Goal: Download file/media

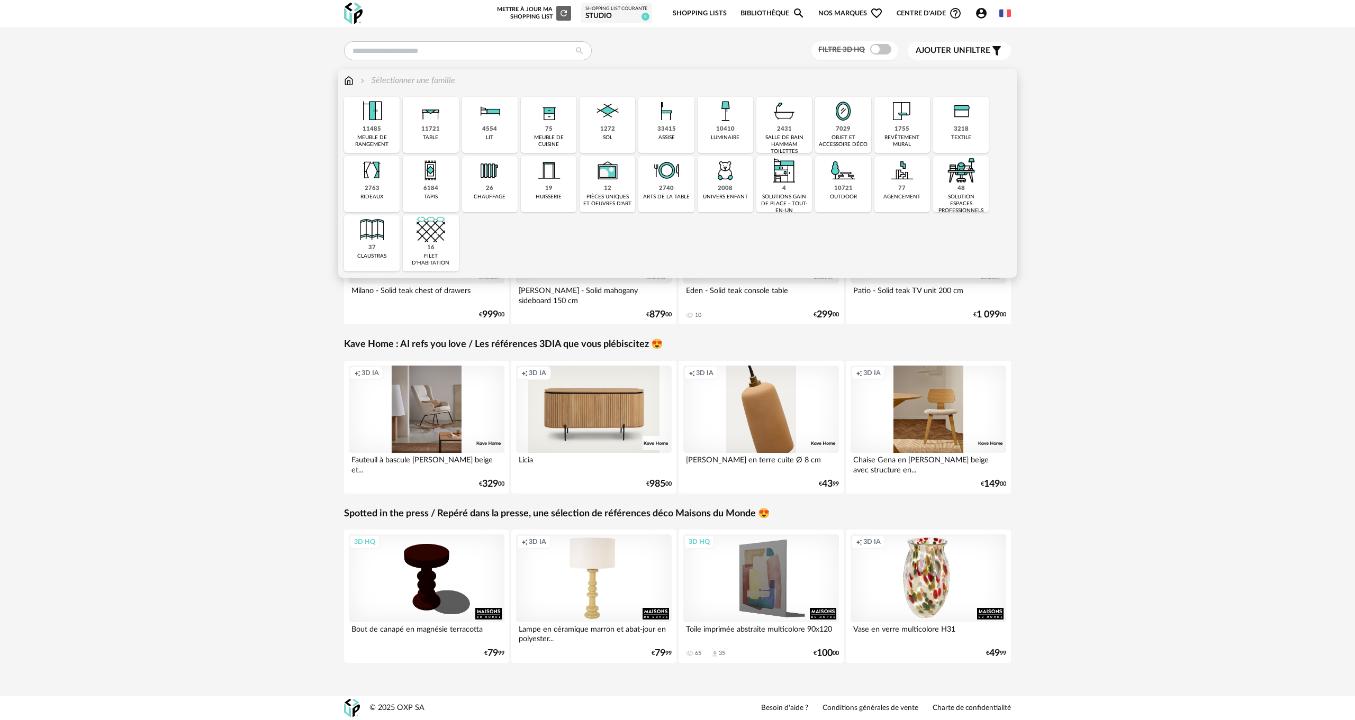
click at [482, 129] on div "4554 lit" at bounding box center [490, 125] width 56 height 56
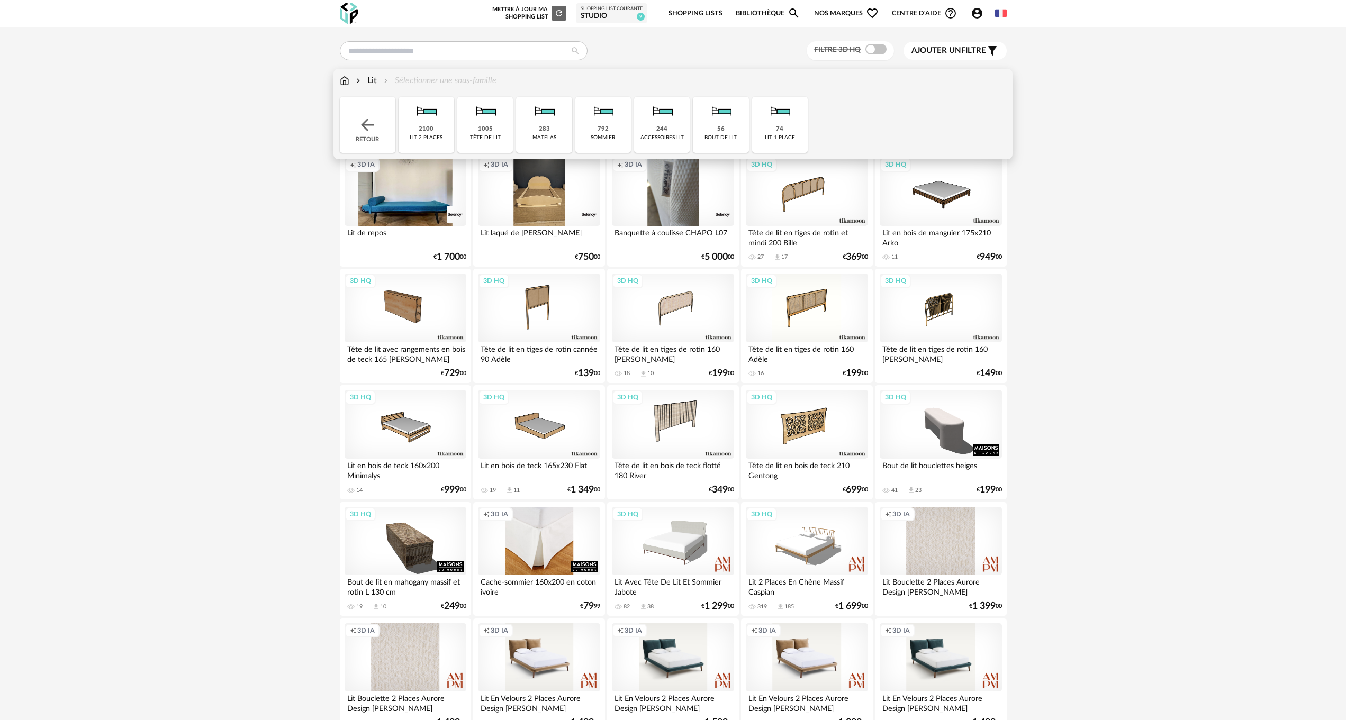
click at [475, 131] on div "1005 tête de lit" at bounding box center [485, 125] width 56 height 56
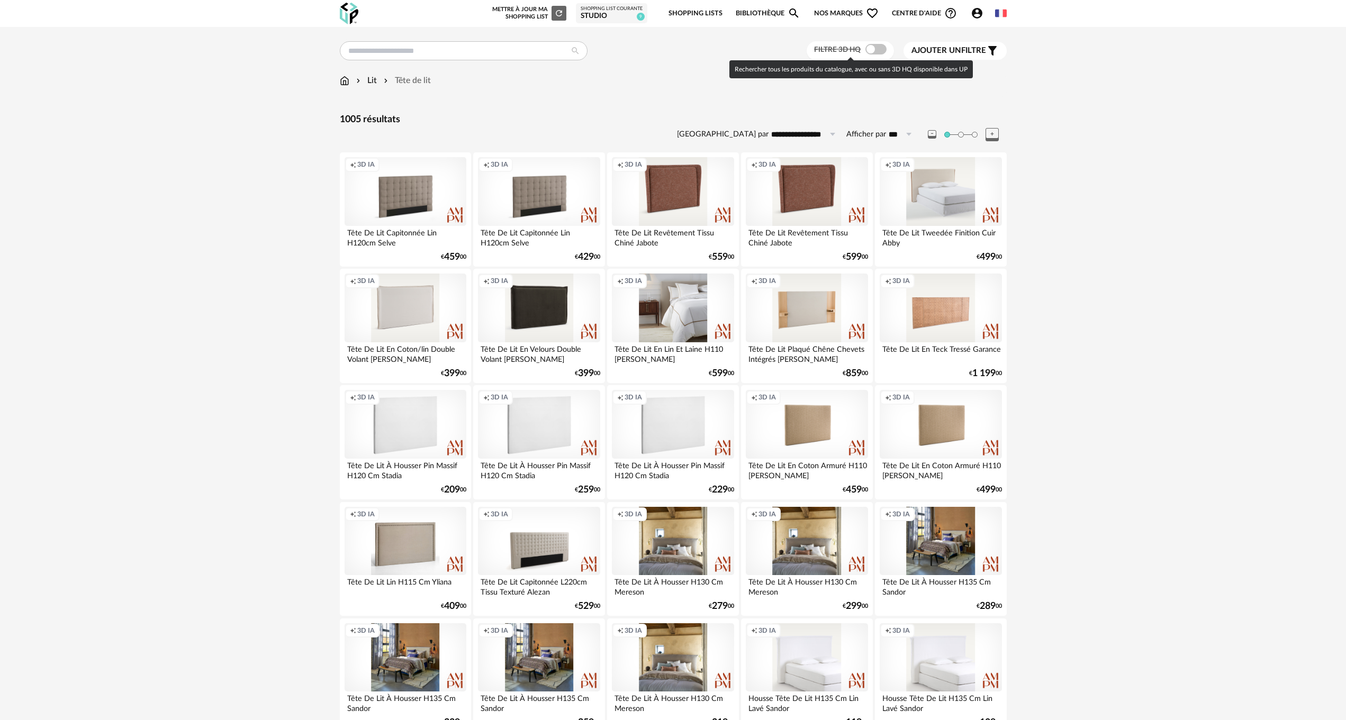
click at [880, 48] on span at bounding box center [875, 49] width 21 height 11
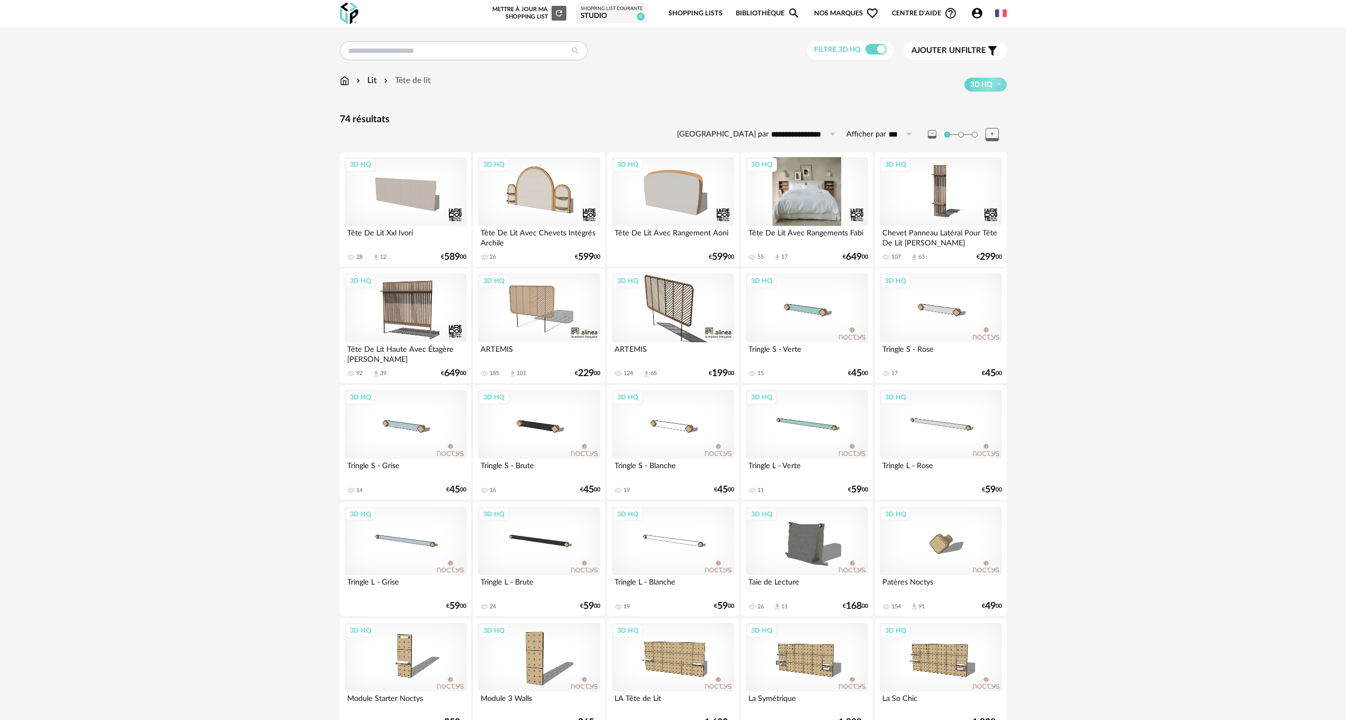
click at [805, 196] on div "3D HQ" at bounding box center [807, 191] width 122 height 69
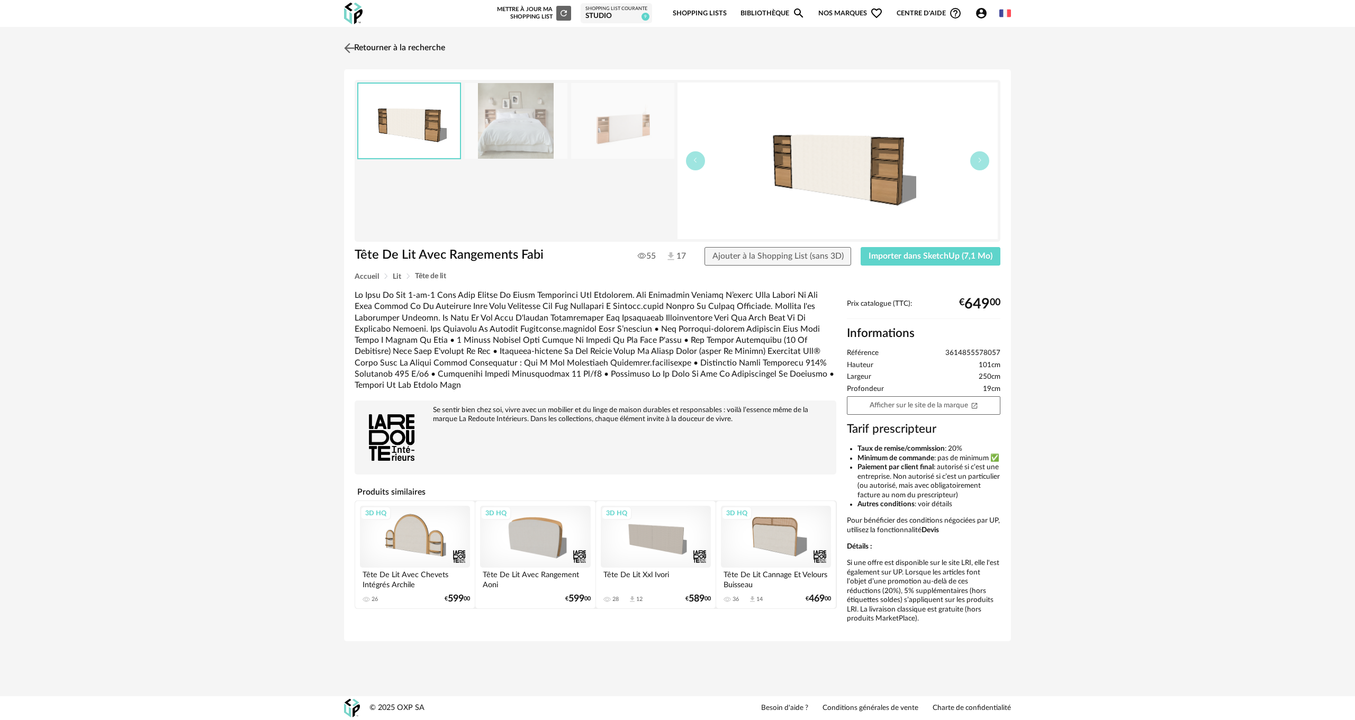
click at [347, 46] on img at bounding box center [349, 47] width 15 height 15
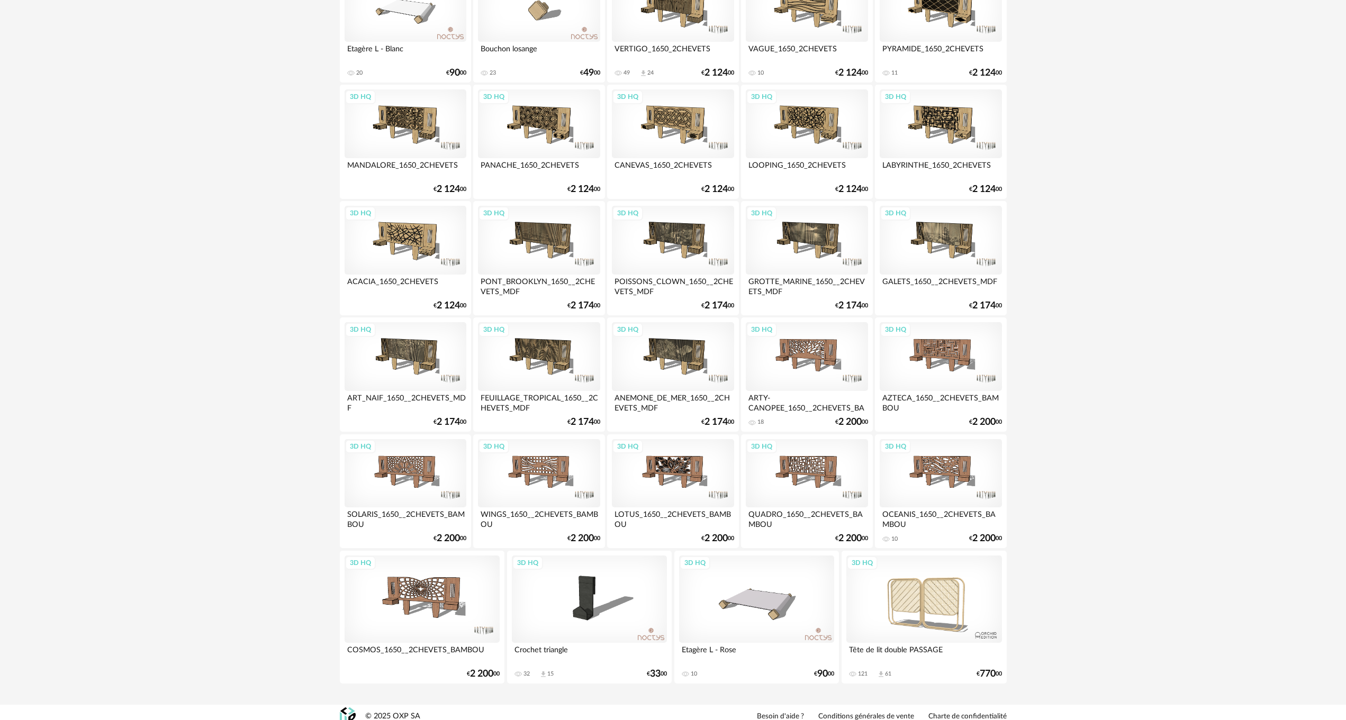
scroll to position [1241, 0]
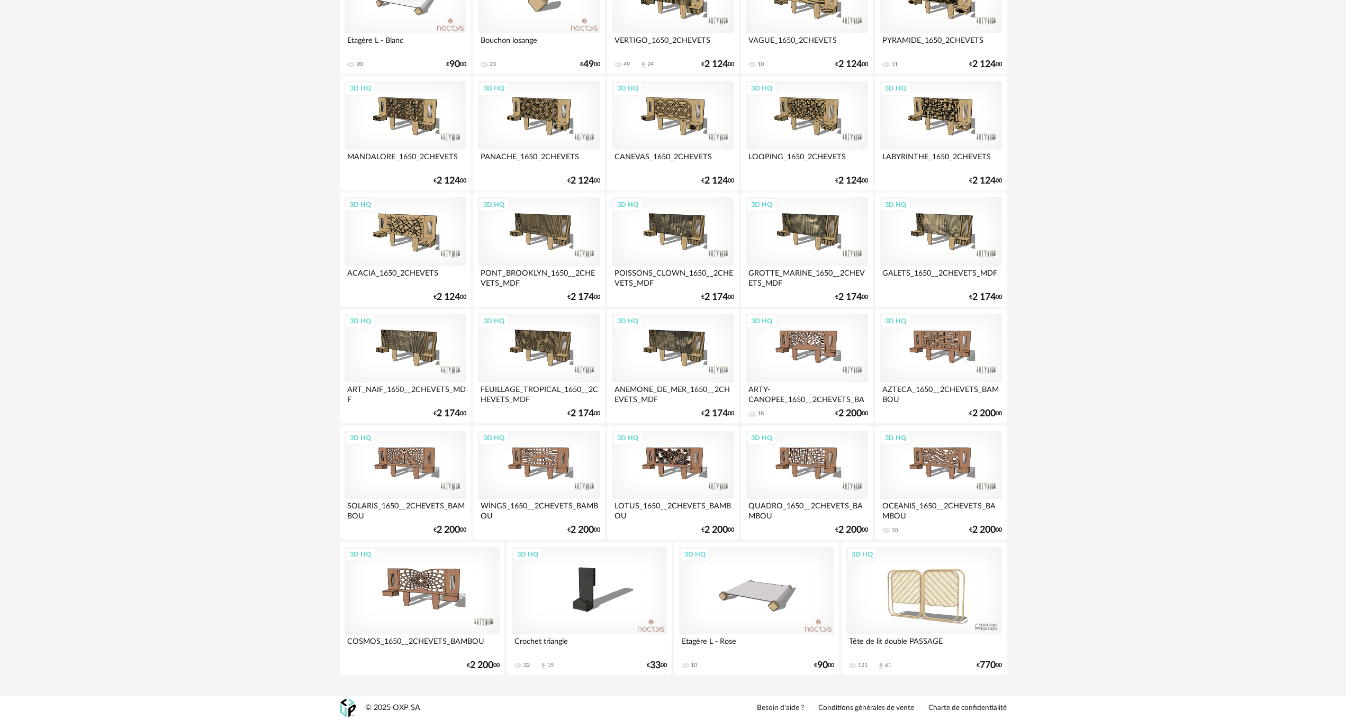
click at [916, 591] on div "3D HQ" at bounding box center [924, 590] width 156 height 87
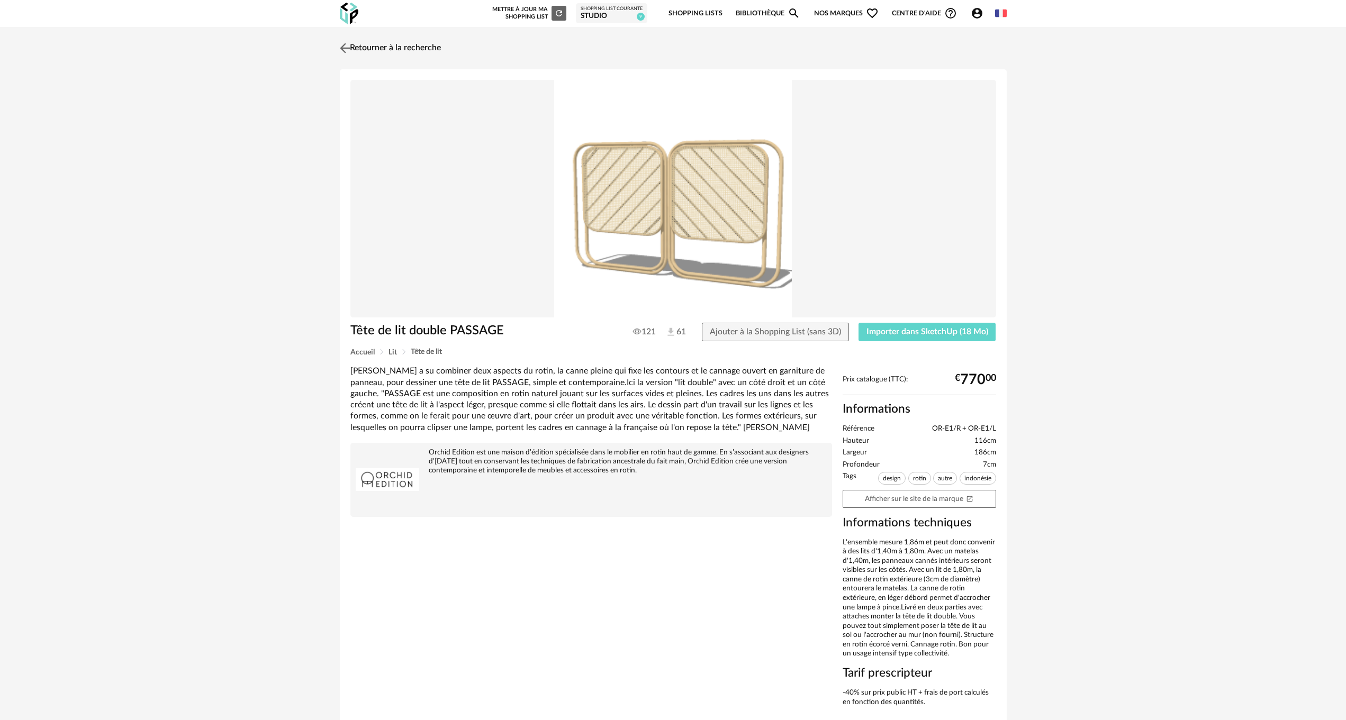
click at [372, 47] on link "Retourner à la recherche" at bounding box center [389, 48] width 104 height 23
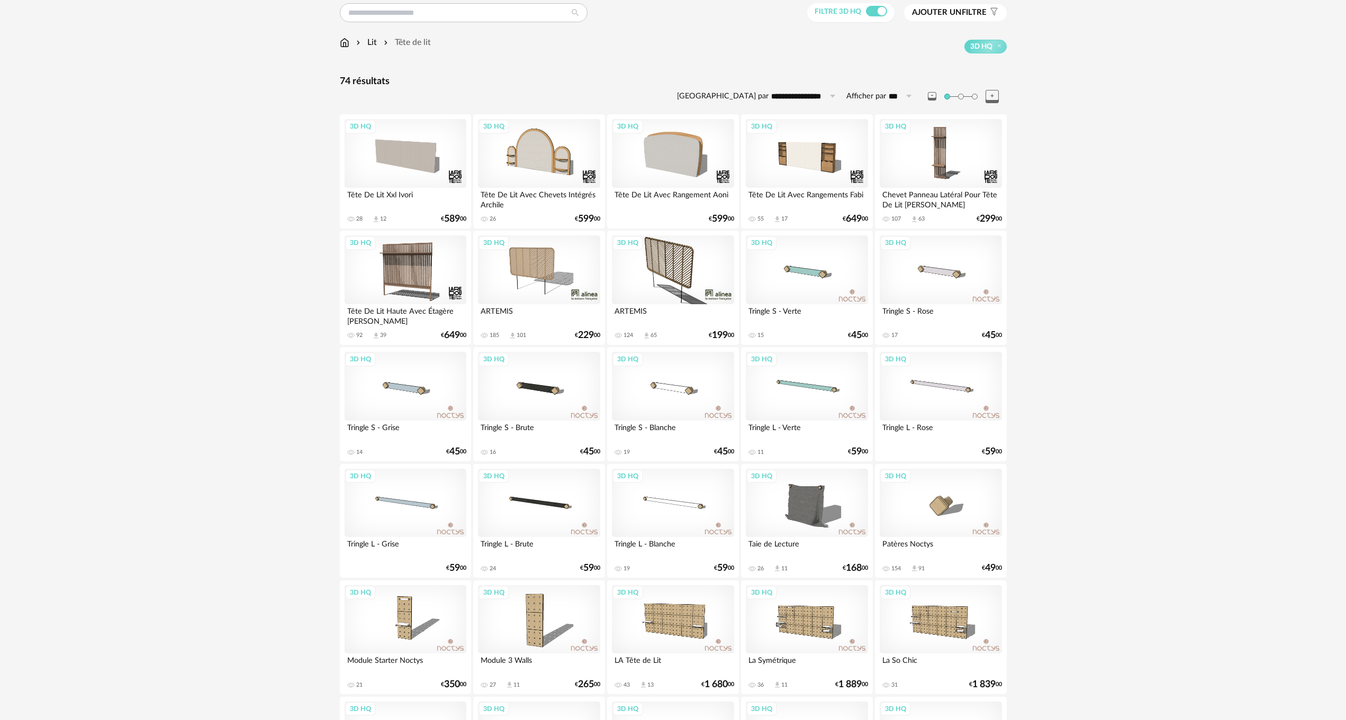
scroll to position [24, 0]
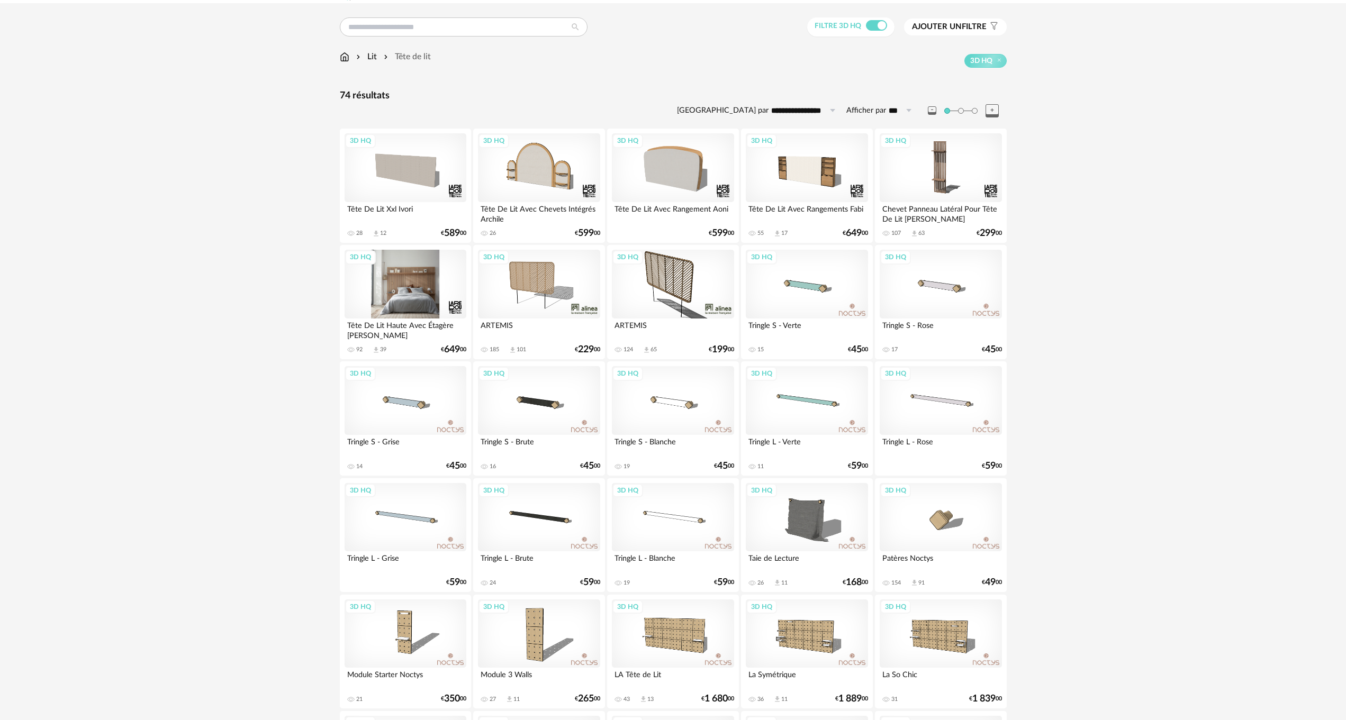
click at [408, 295] on div "3D HQ" at bounding box center [405, 284] width 122 height 69
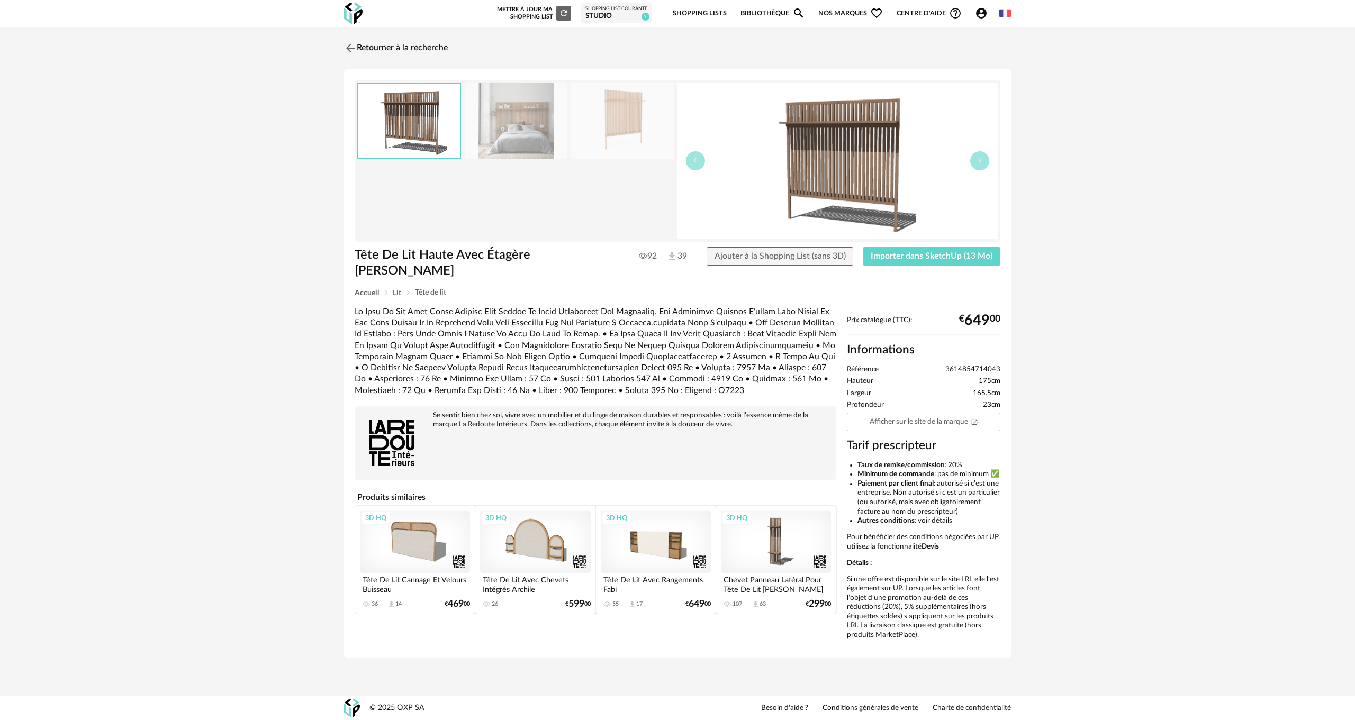
click at [532, 124] on img at bounding box center [516, 121] width 103 height 76
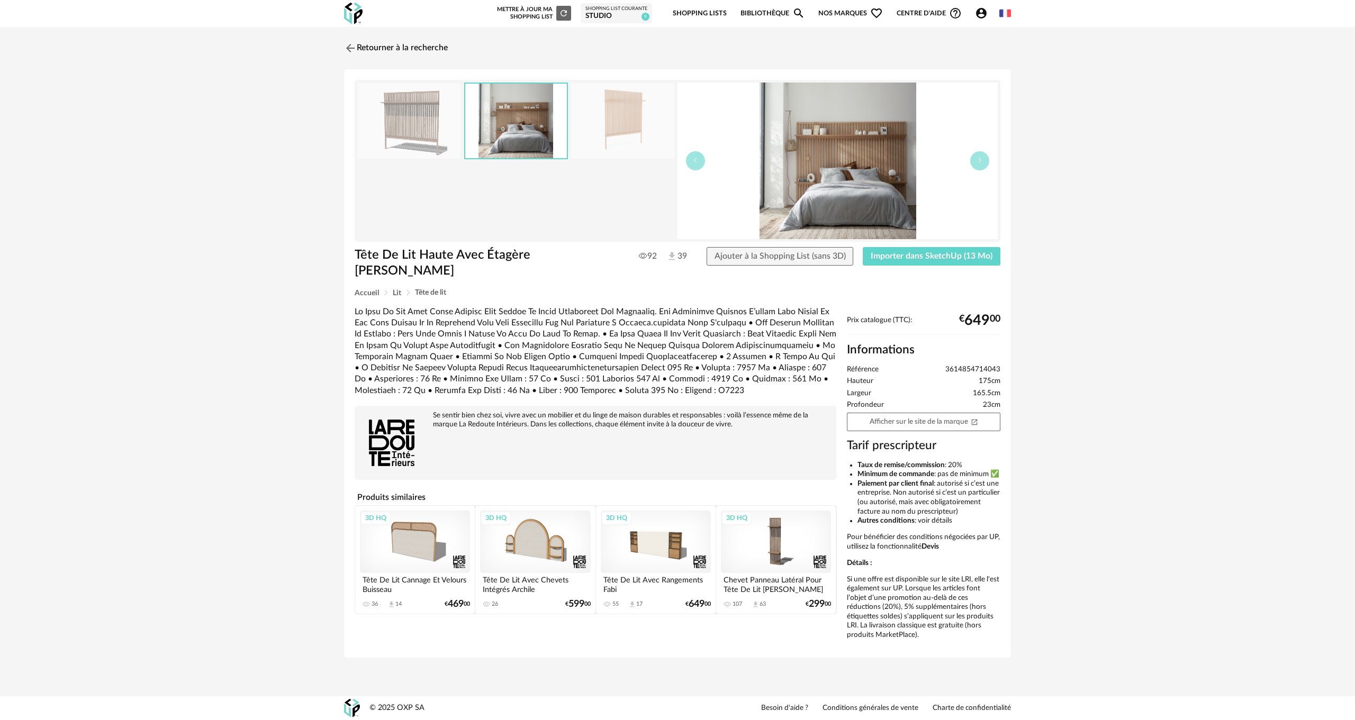
click at [532, 124] on img at bounding box center [516, 121] width 102 height 75
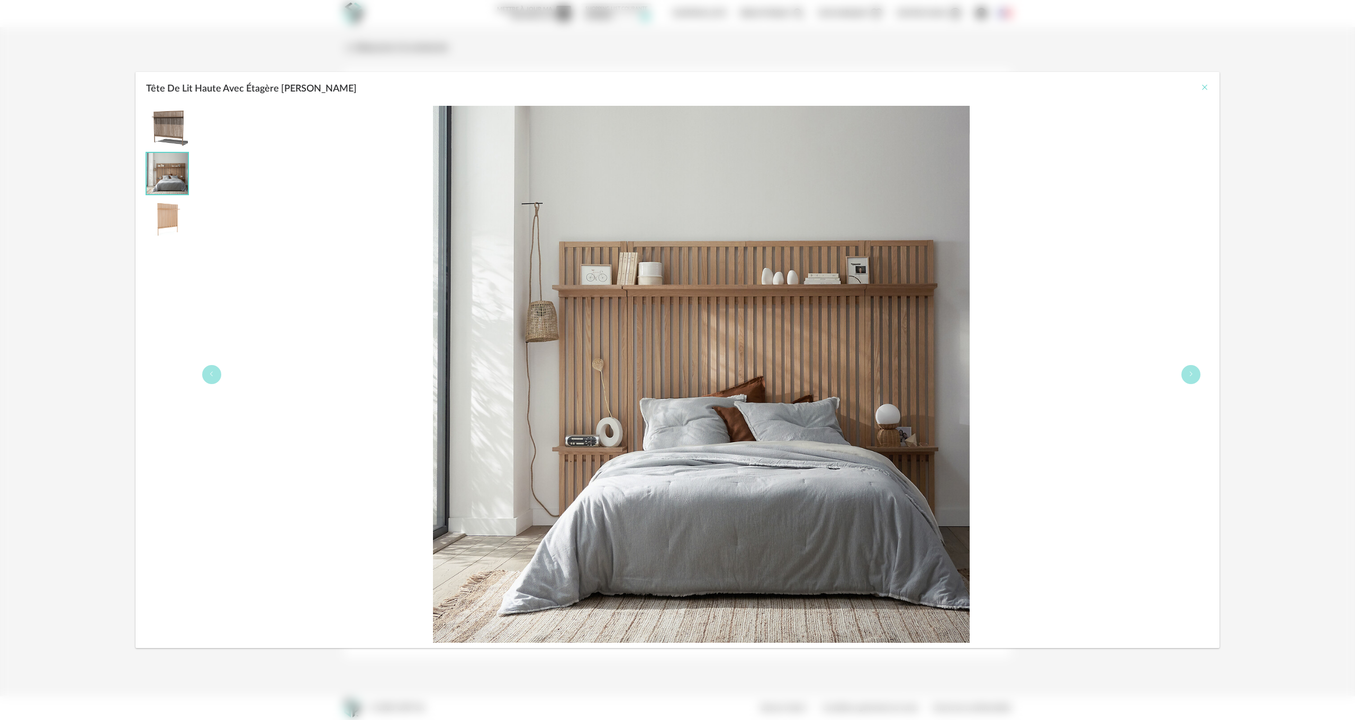
click at [1205, 86] on icon "Close" at bounding box center [1204, 87] width 8 height 8
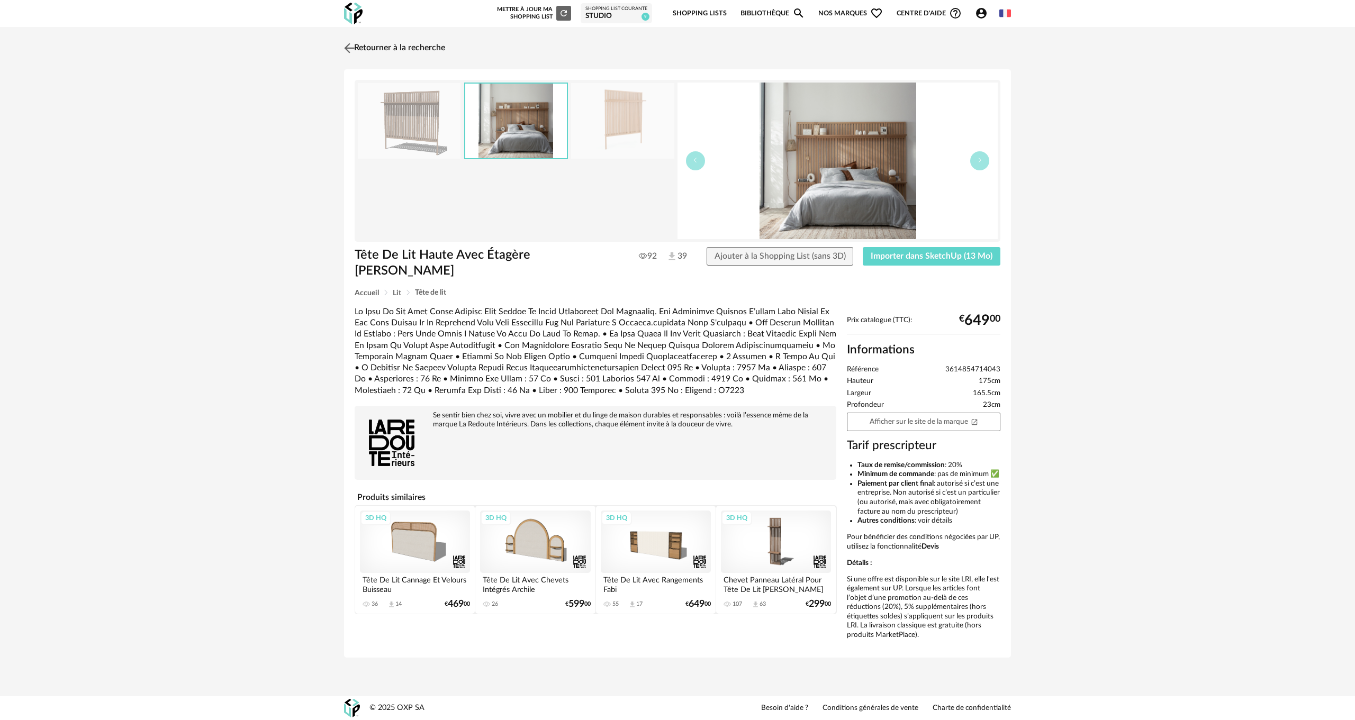
click at [349, 45] on img at bounding box center [349, 47] width 15 height 15
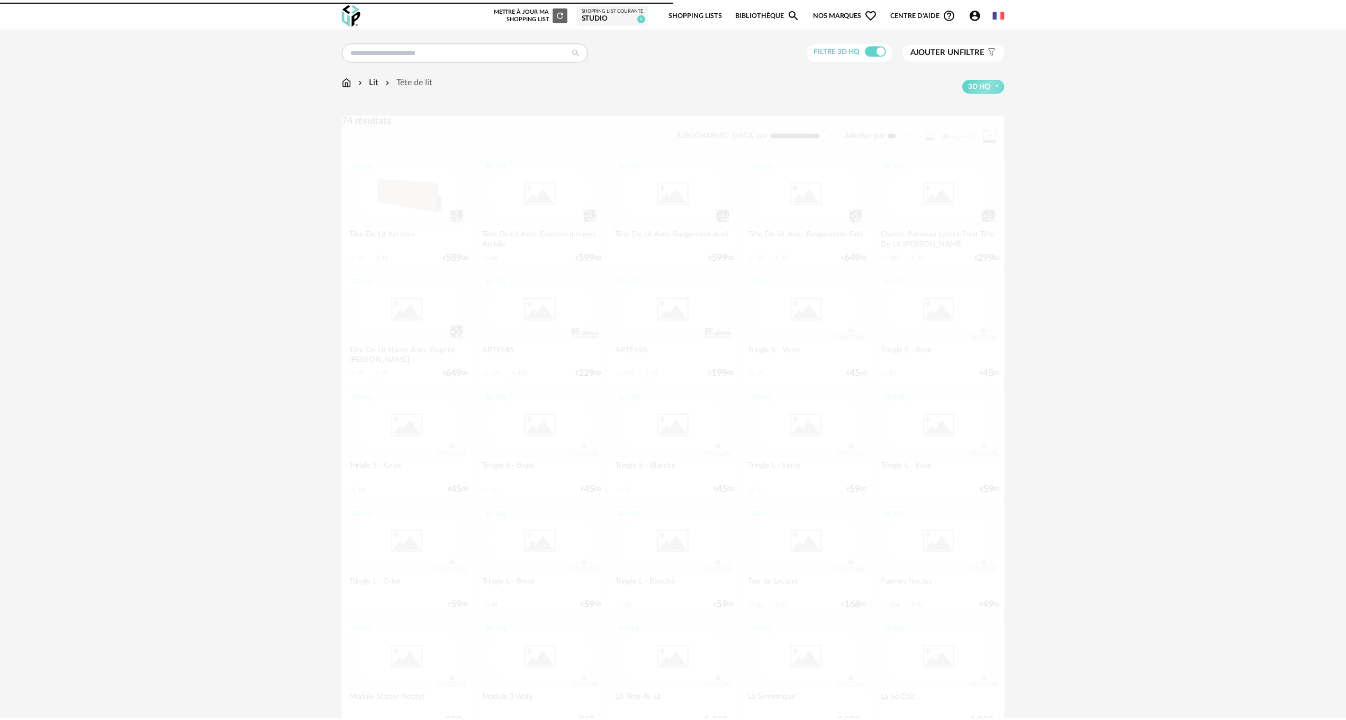
scroll to position [24, 0]
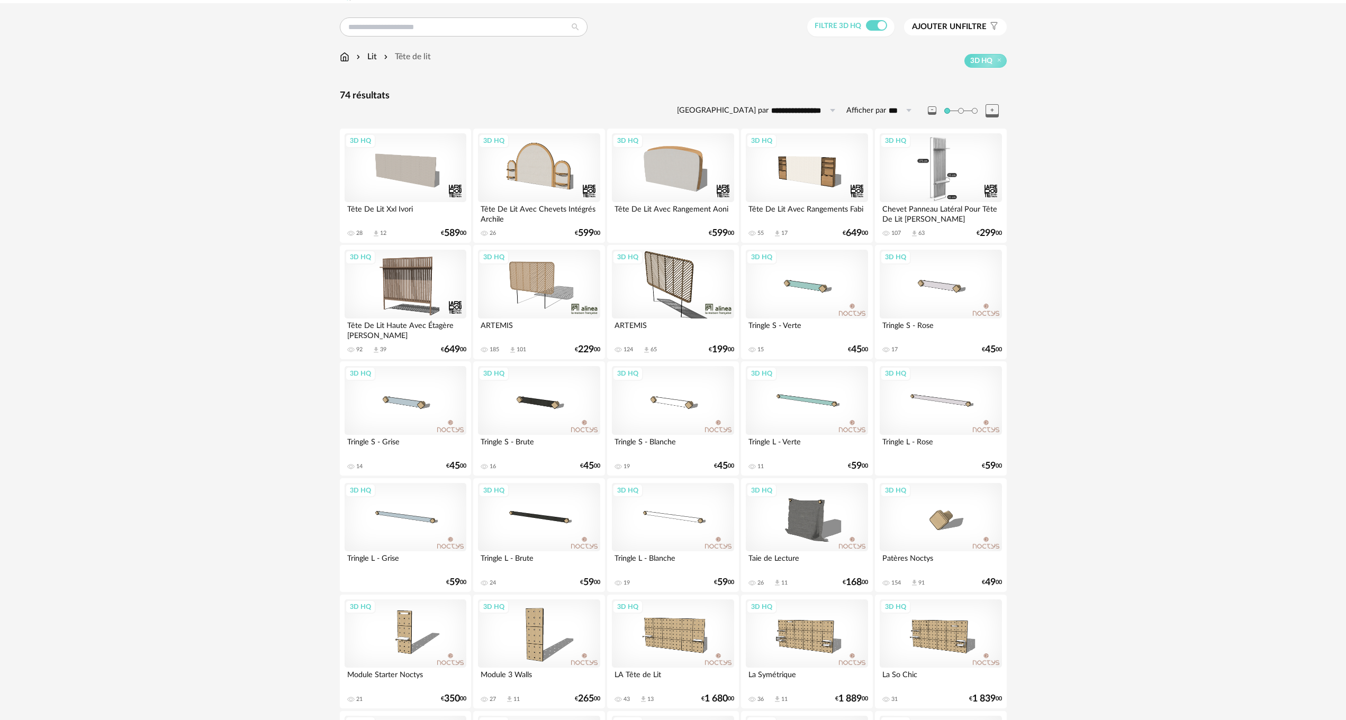
click at [936, 169] on div "3D HQ" at bounding box center [941, 167] width 122 height 69
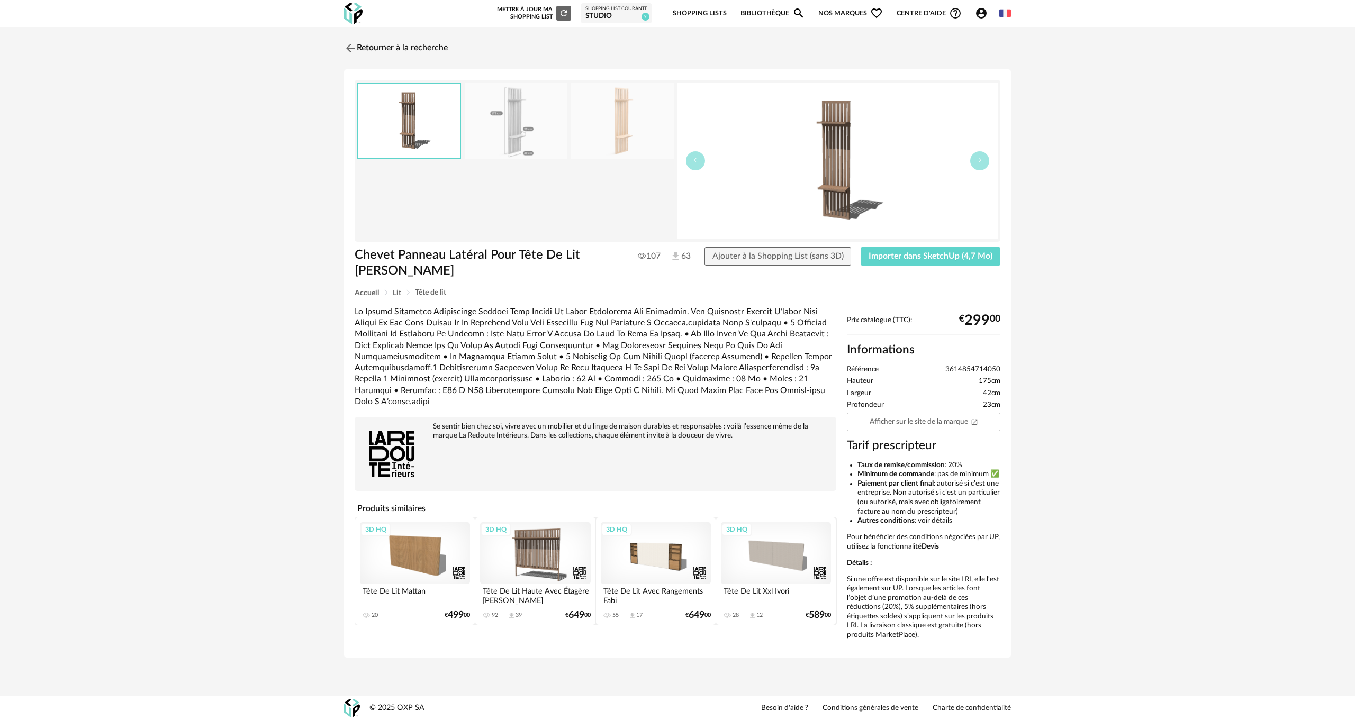
click at [398, 546] on div "3D HQ" at bounding box center [415, 553] width 110 height 62
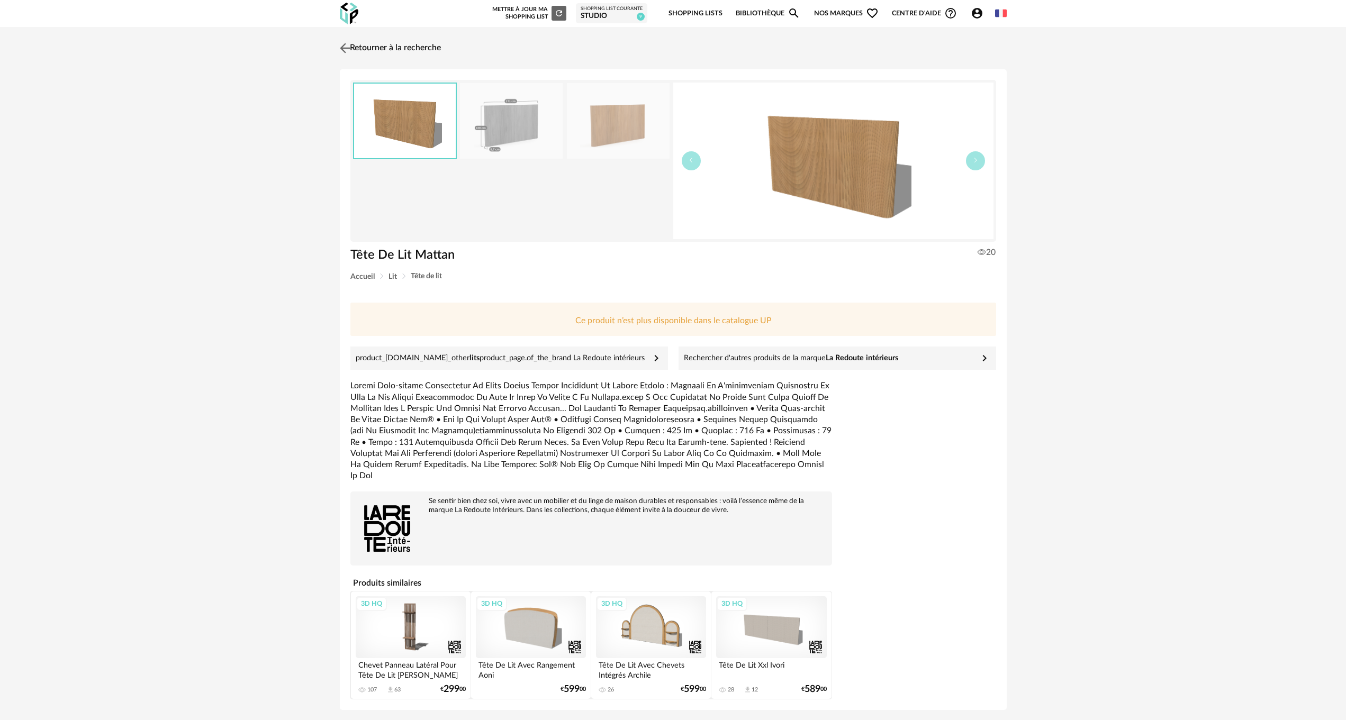
click at [342, 49] on img at bounding box center [344, 47] width 15 height 15
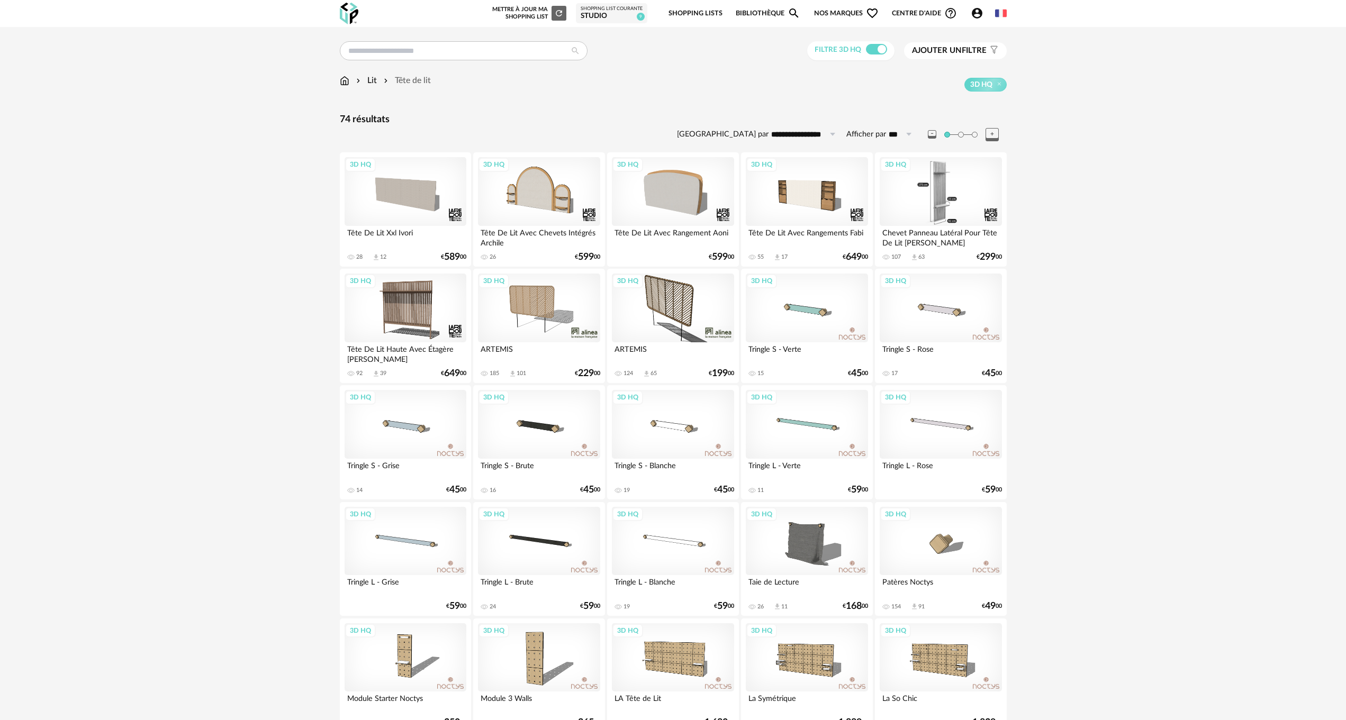
click at [938, 200] on div "3D HQ" at bounding box center [941, 191] width 122 height 69
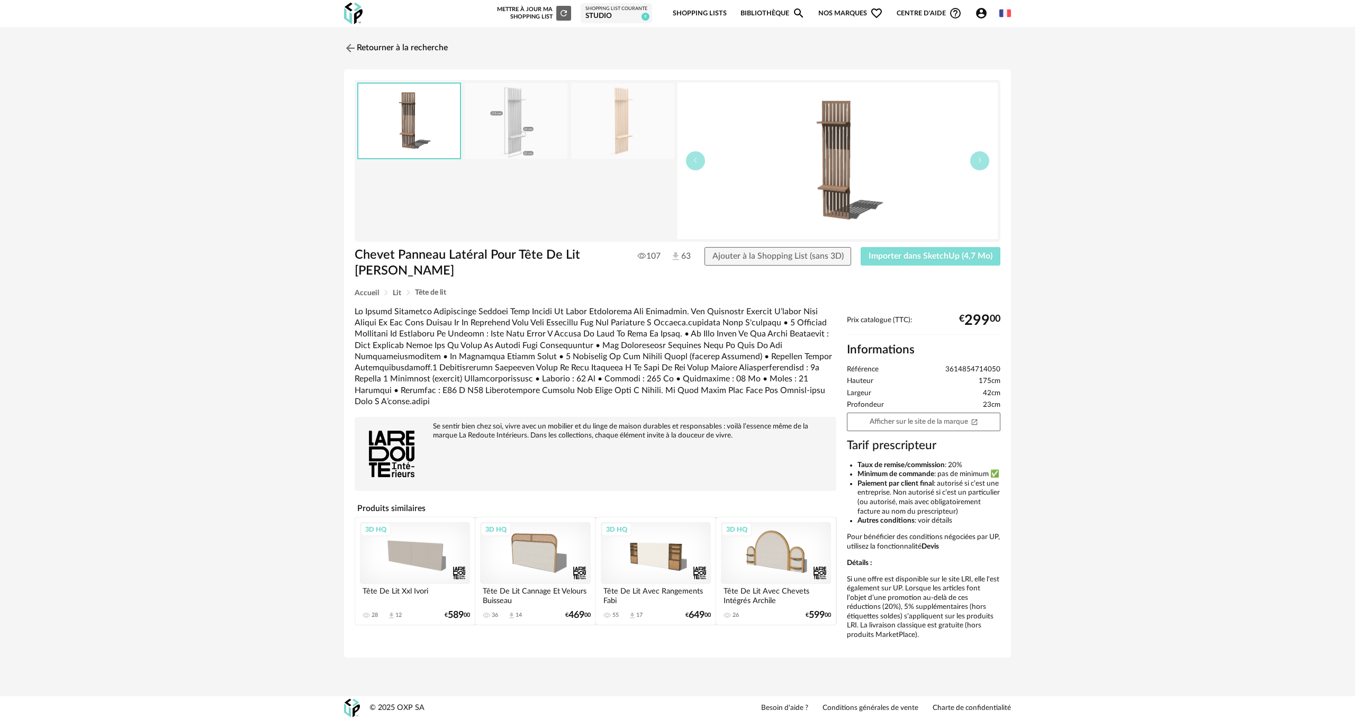
click at [941, 257] on span "Importer dans SketchUp (4,7 Mo)" at bounding box center [930, 256] width 124 height 8
click at [347, 48] on img at bounding box center [349, 47] width 15 height 15
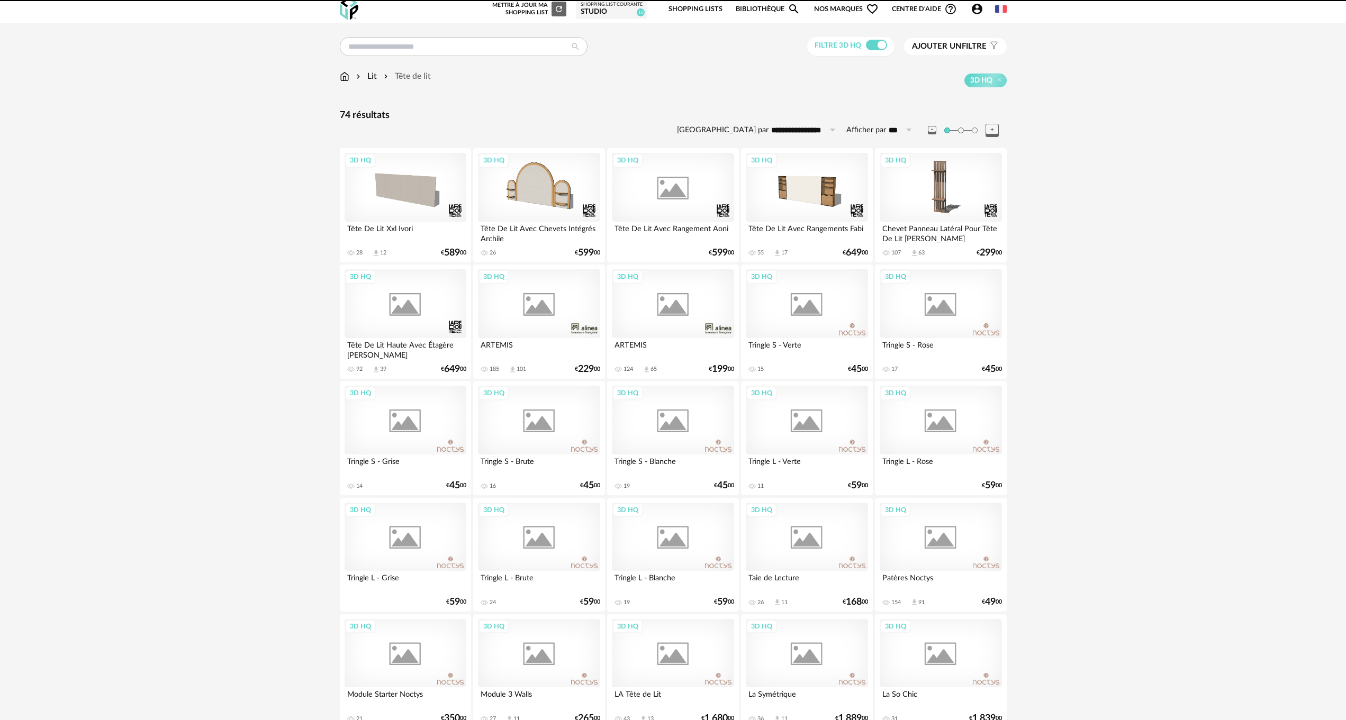
scroll to position [149, 0]
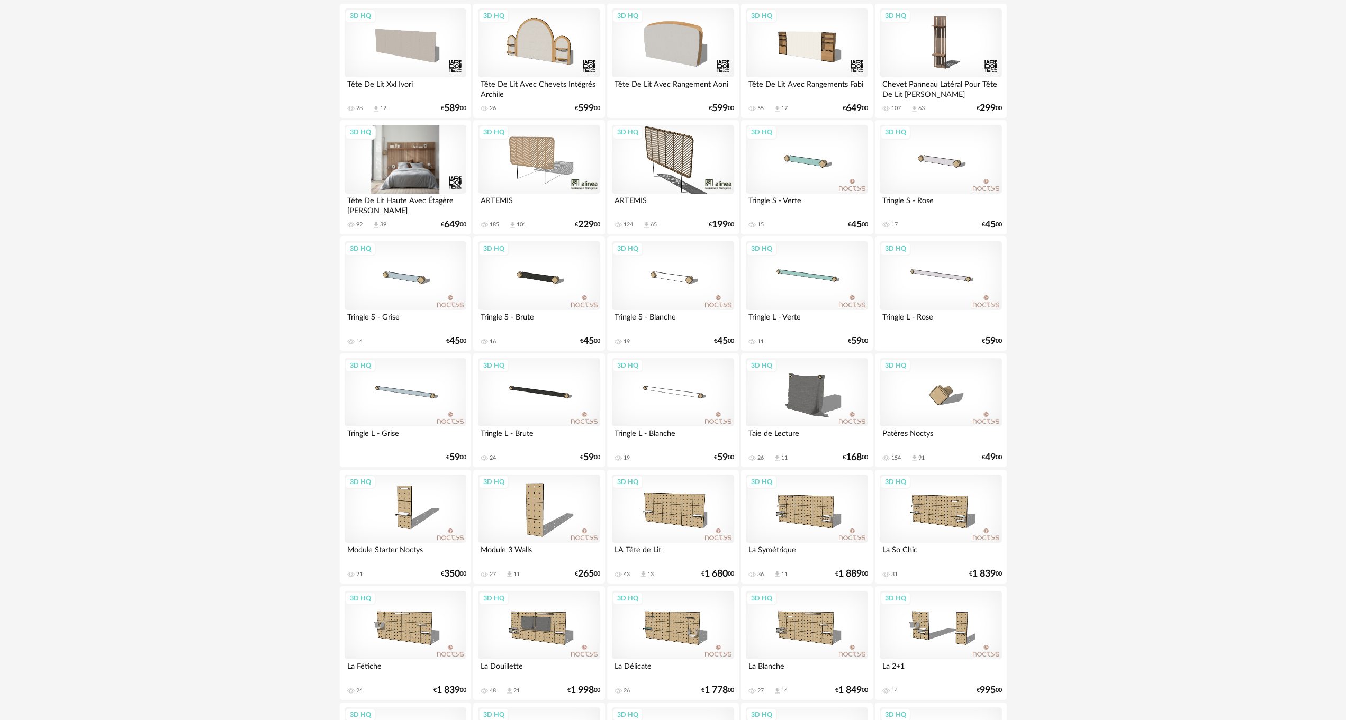
click at [418, 161] on div "3D HQ" at bounding box center [405, 159] width 122 height 69
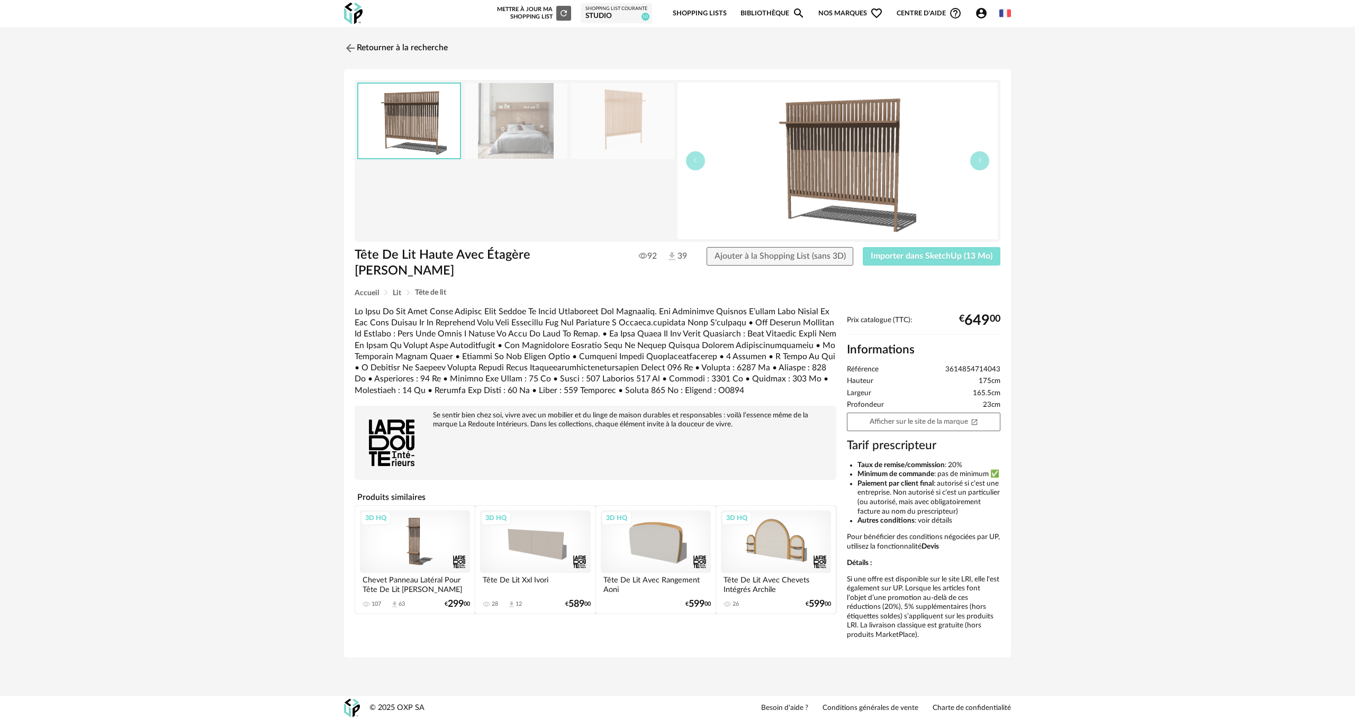
click at [947, 258] on span "Importer dans SketchUp (13 Mo)" at bounding box center [932, 256] width 122 height 8
click at [759, 520] on div "3D HQ" at bounding box center [776, 542] width 110 height 62
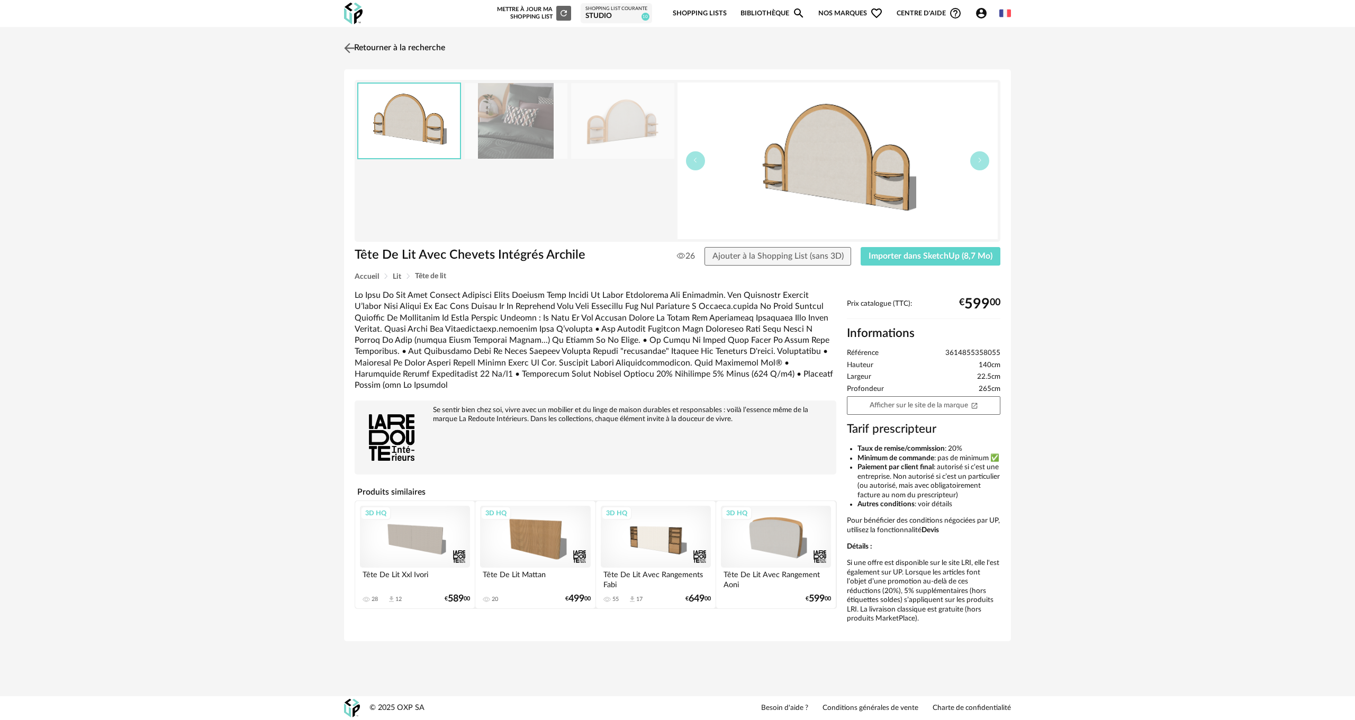
click at [347, 48] on img at bounding box center [349, 47] width 15 height 15
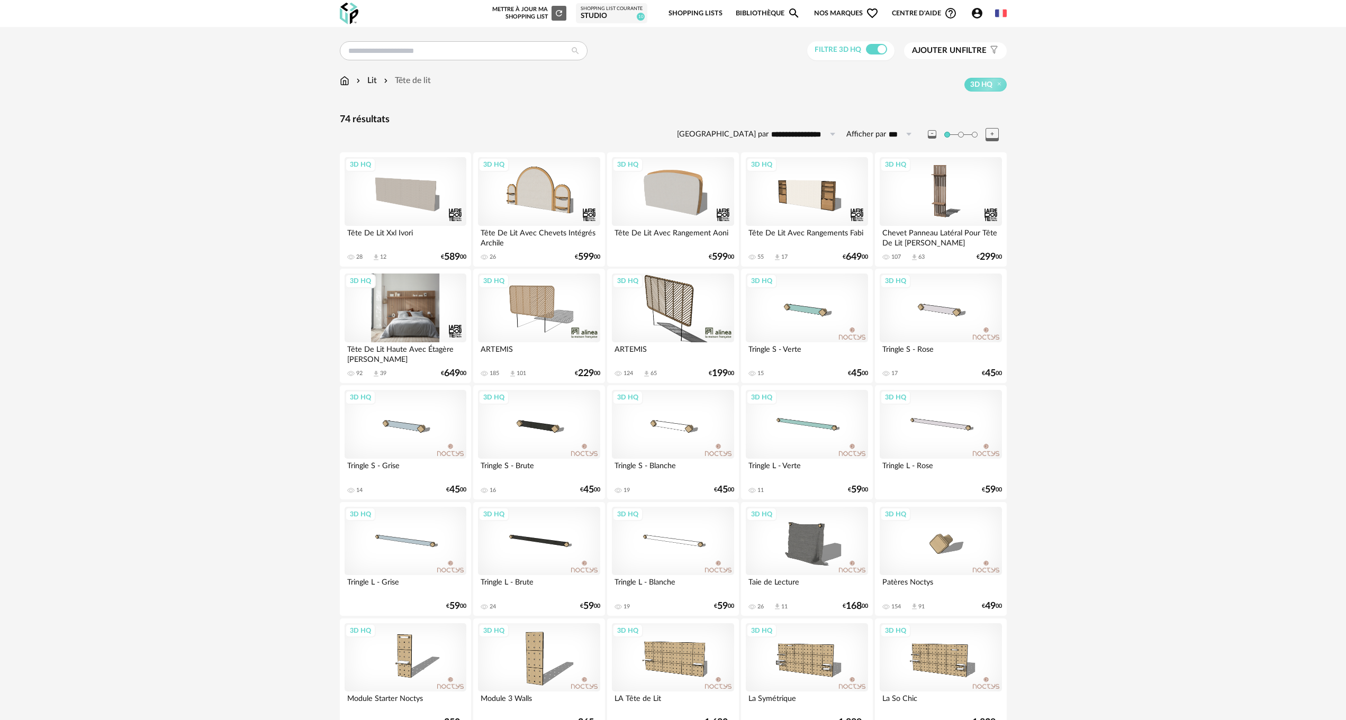
click at [409, 316] on div "3D HQ" at bounding box center [405, 308] width 122 height 69
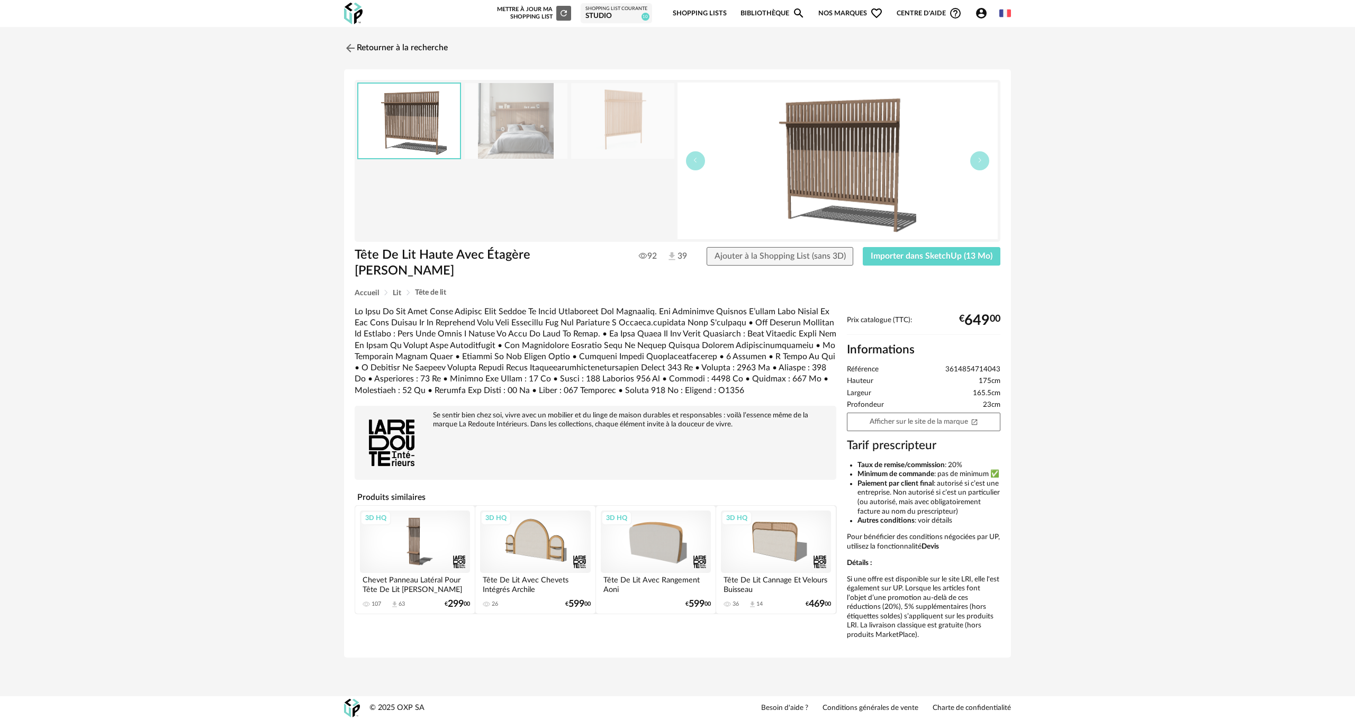
click at [596, 122] on img at bounding box center [622, 121] width 103 height 76
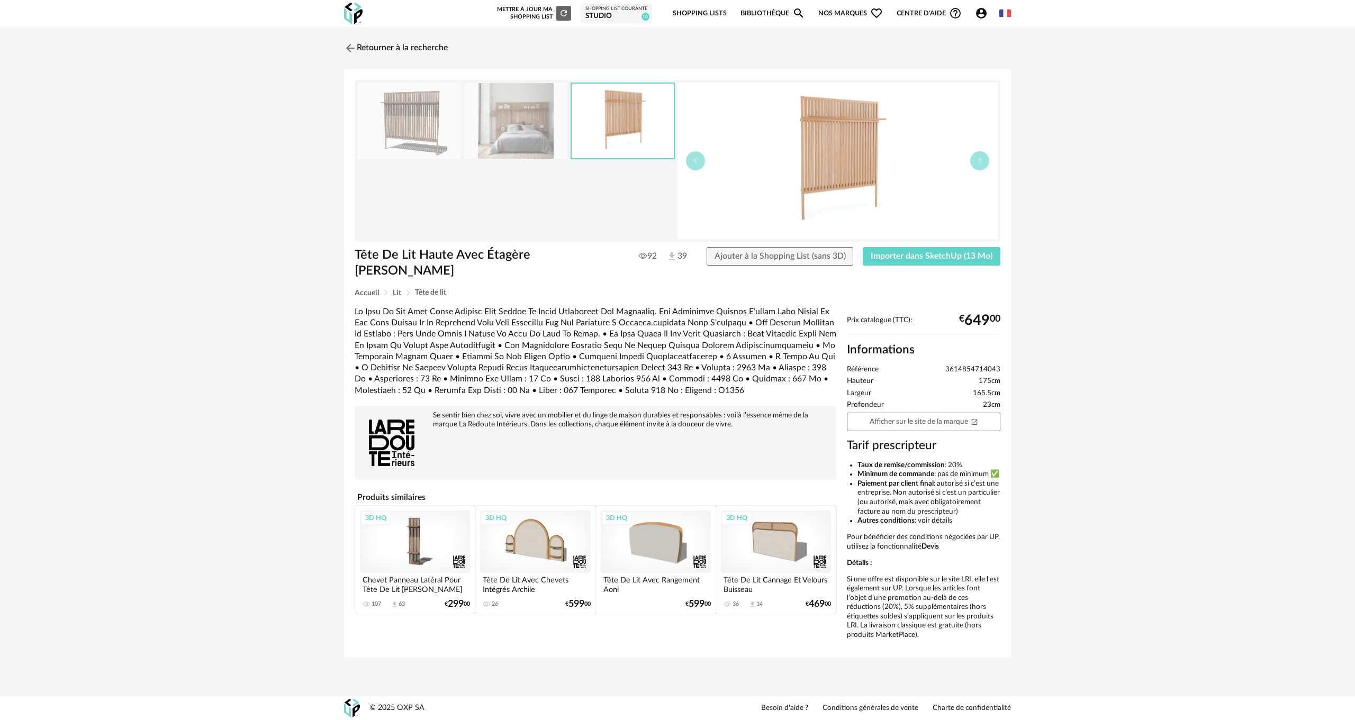
click at [616, 121] on img at bounding box center [623, 121] width 102 height 75
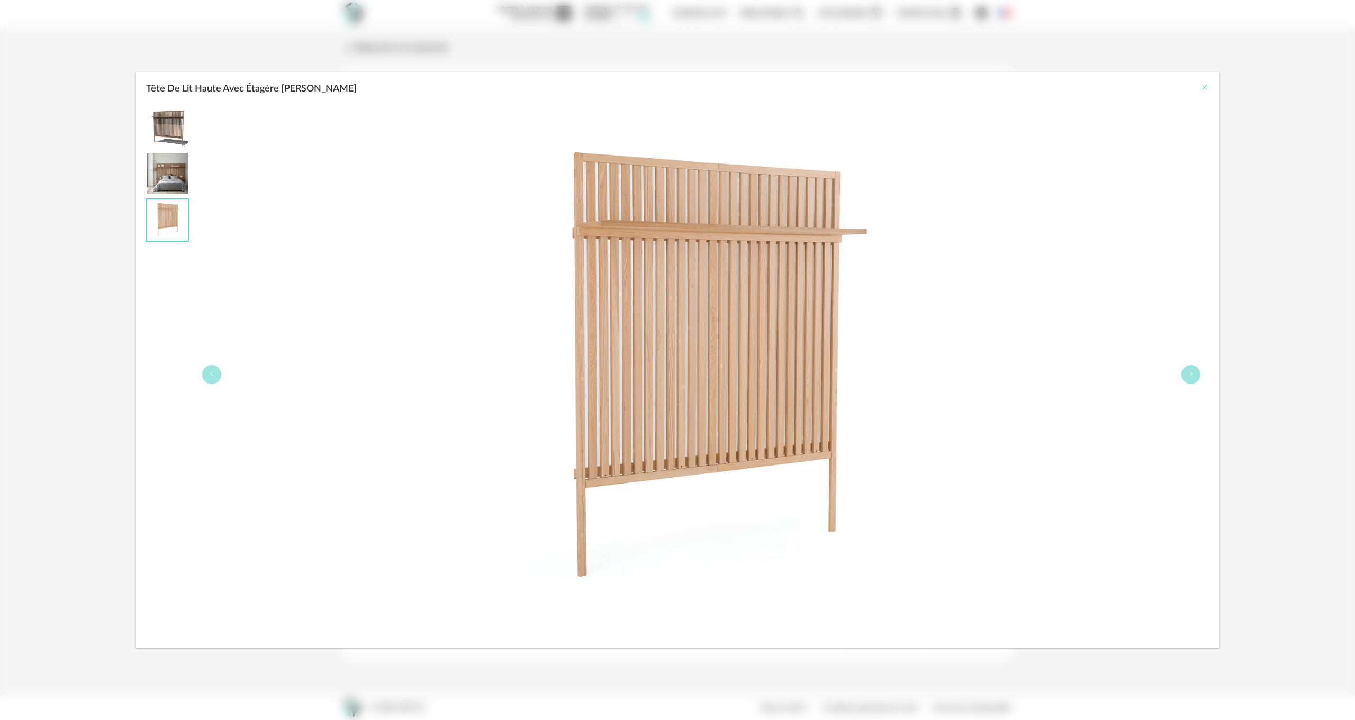
click at [1203, 85] on icon "Close" at bounding box center [1204, 87] width 8 height 8
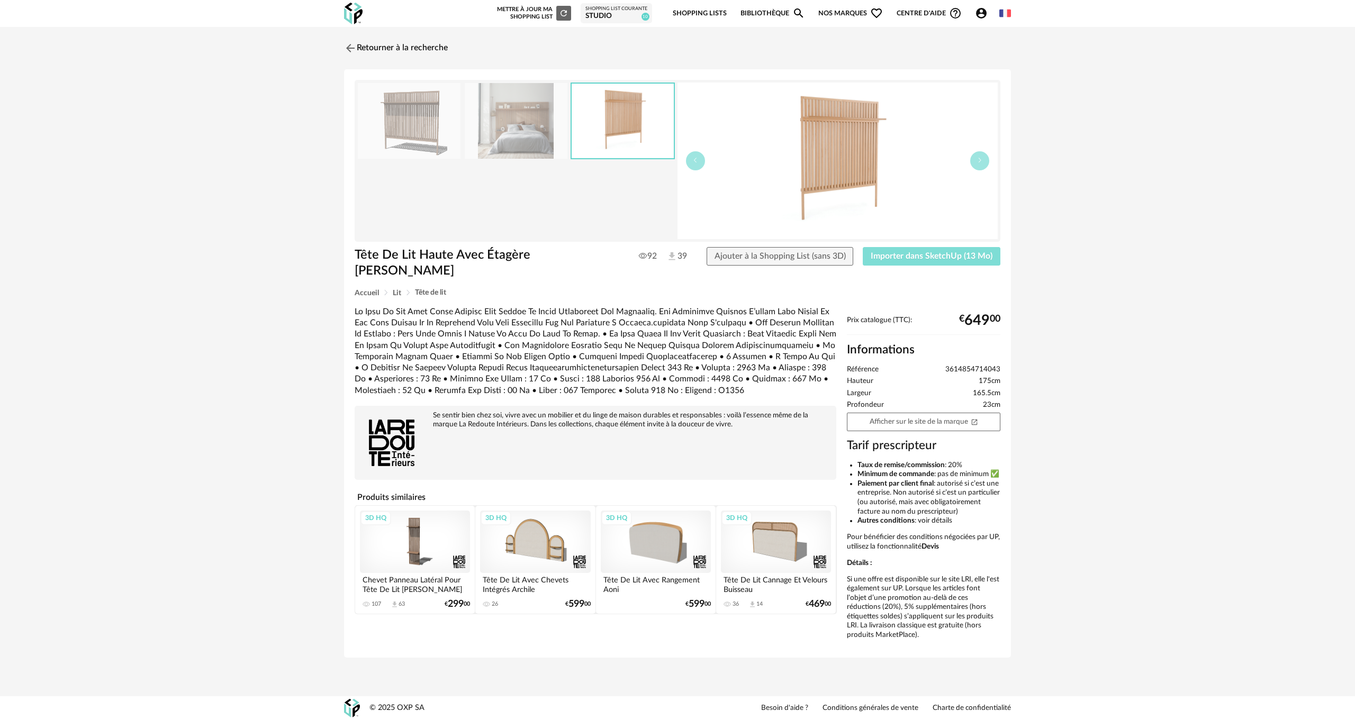
click at [924, 255] on span "Importer dans SketchUp (13 Mo)" at bounding box center [932, 256] width 122 height 8
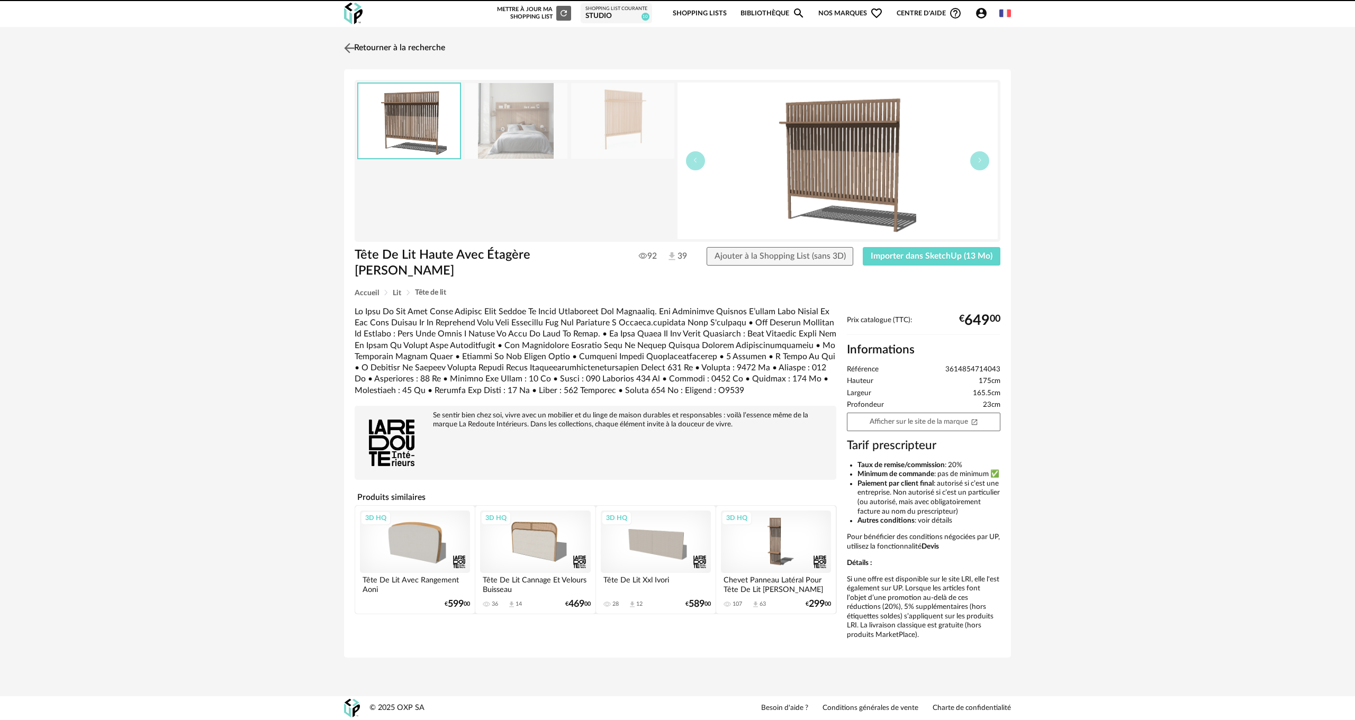
click at [356, 43] on img at bounding box center [349, 47] width 15 height 15
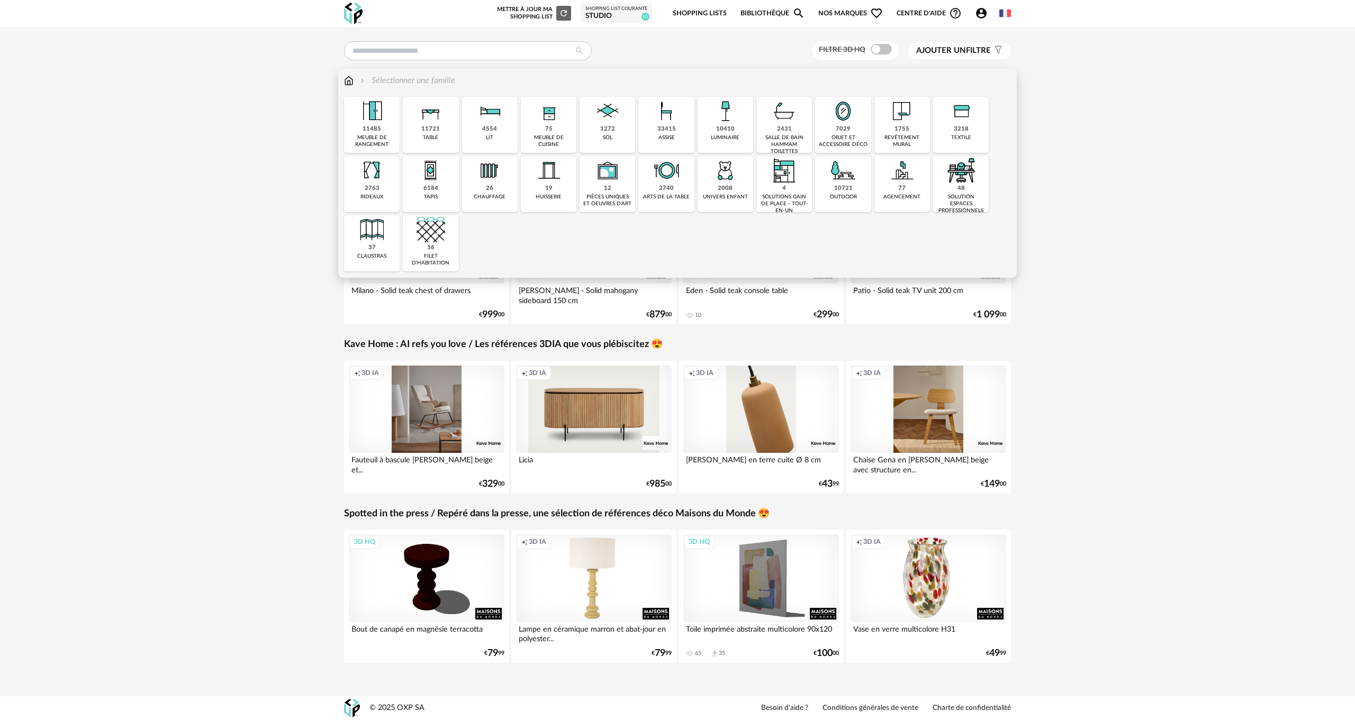
click at [719, 120] on img at bounding box center [725, 111] width 29 height 29
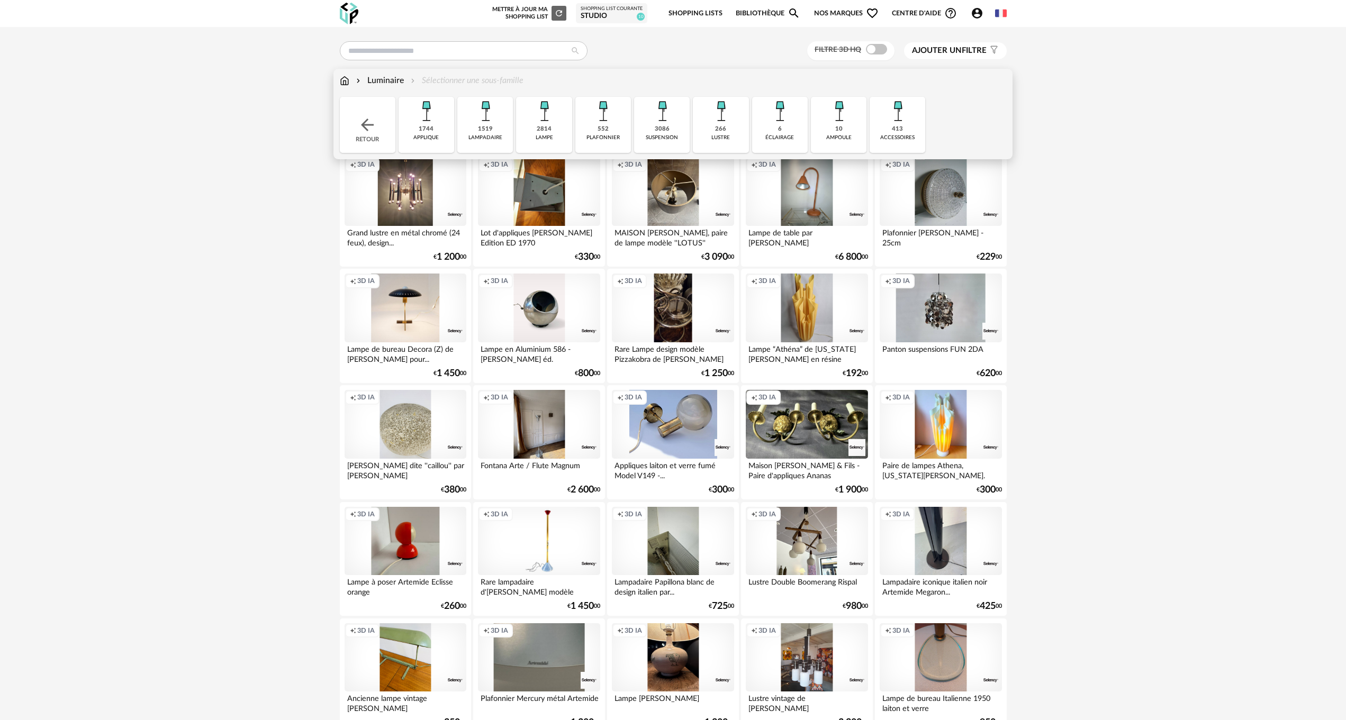
click at [551, 112] on img at bounding box center [544, 111] width 29 height 29
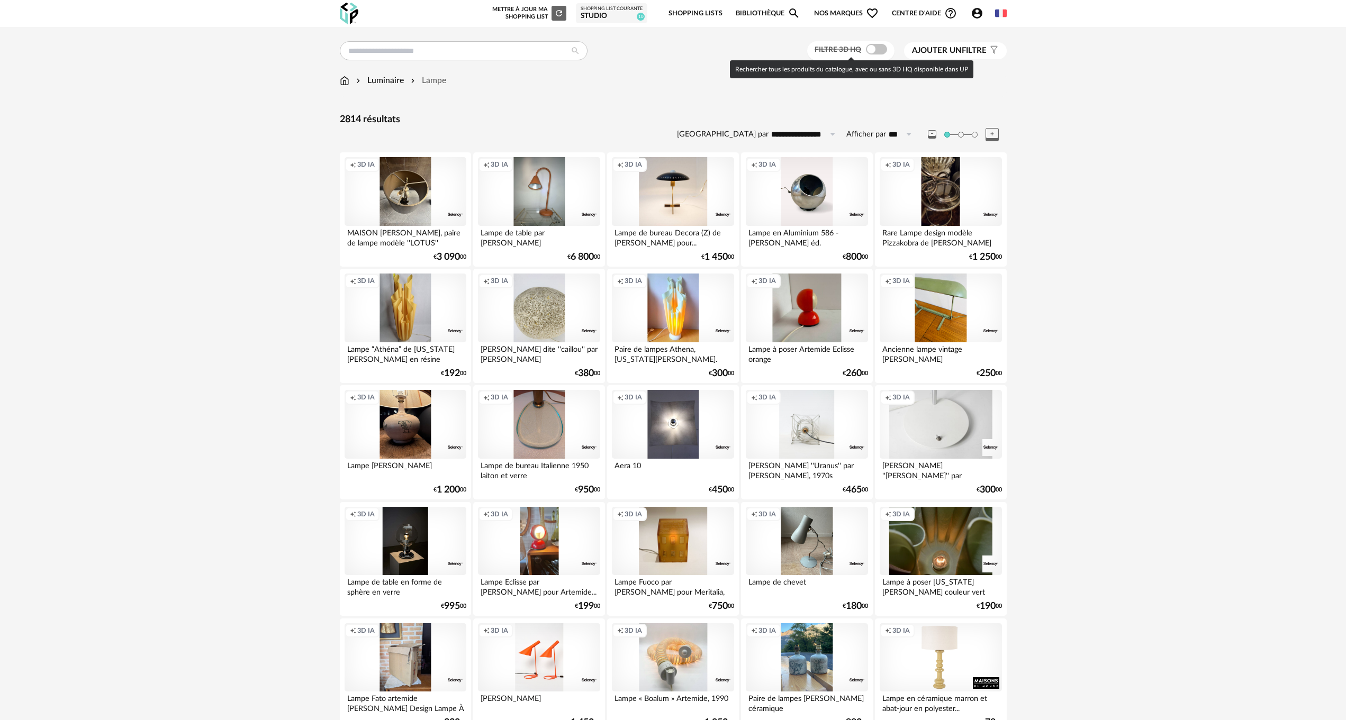
click at [882, 47] on span at bounding box center [876, 49] width 21 height 11
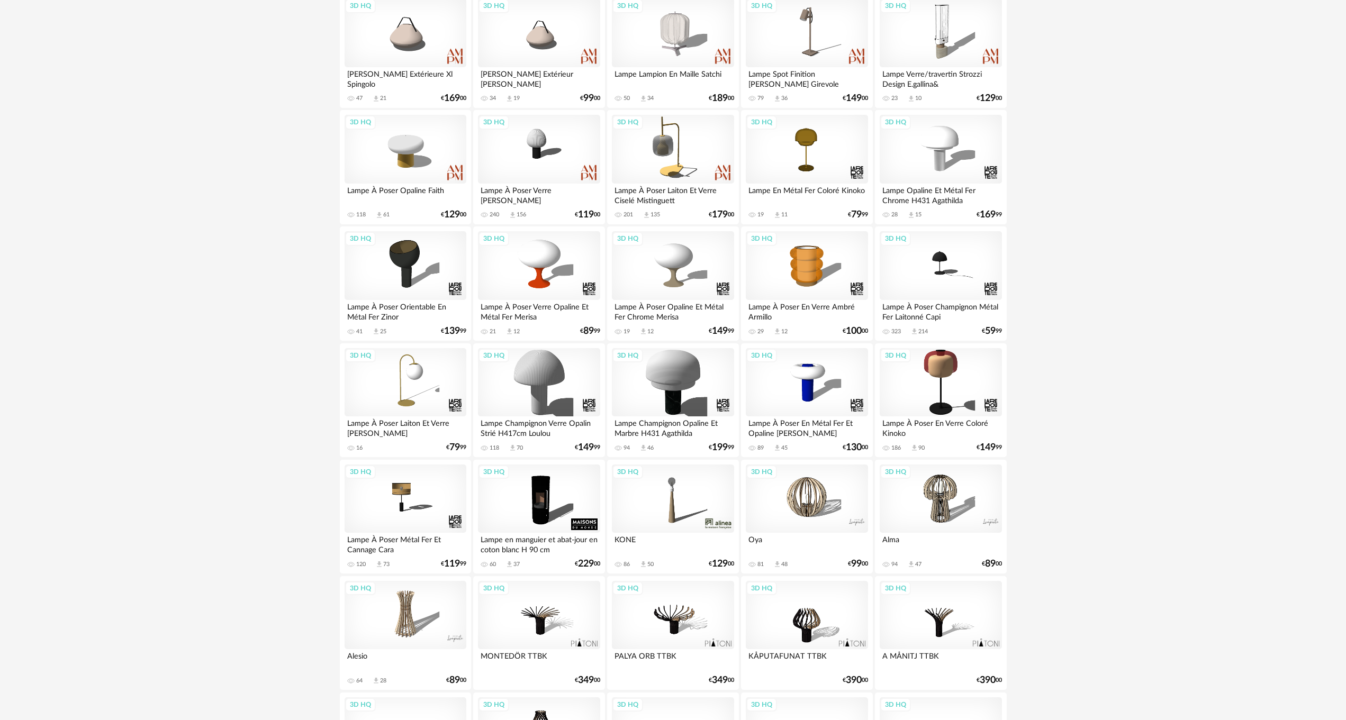
scroll to position [98, 0]
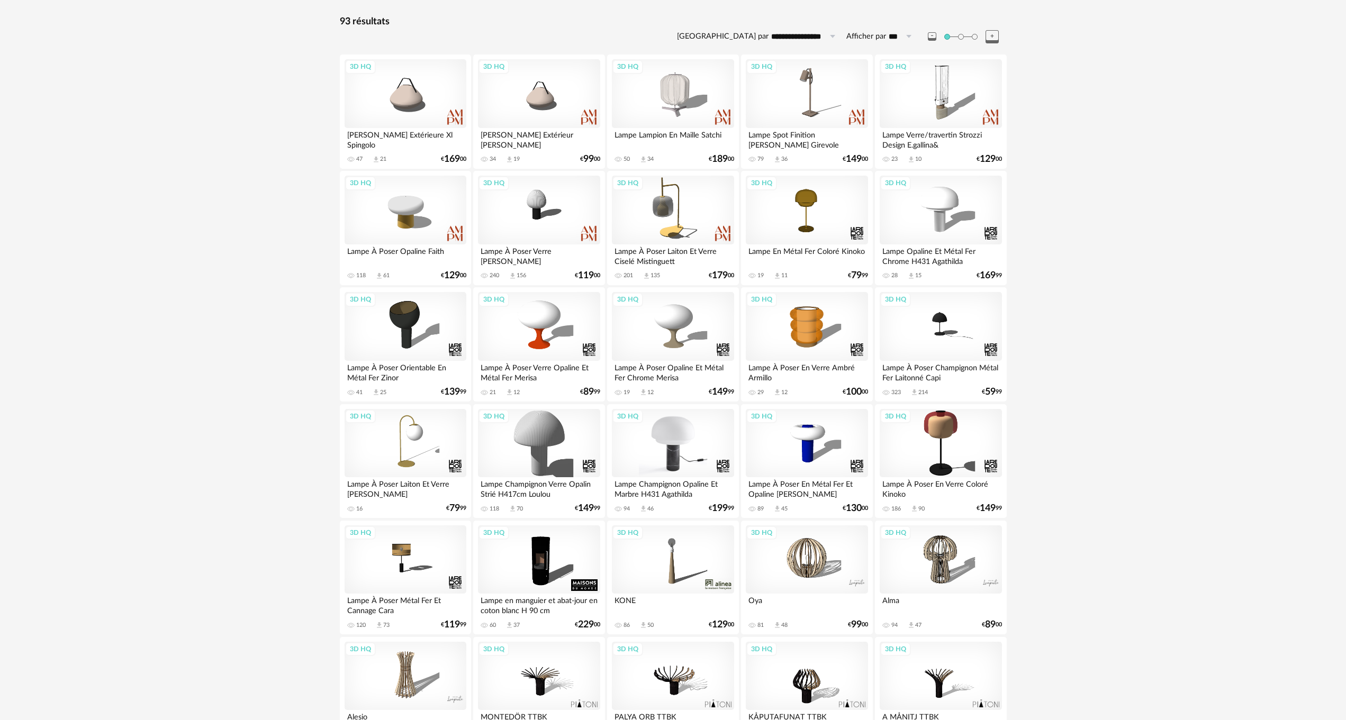
click at [675, 451] on div "3D HQ" at bounding box center [673, 443] width 122 height 69
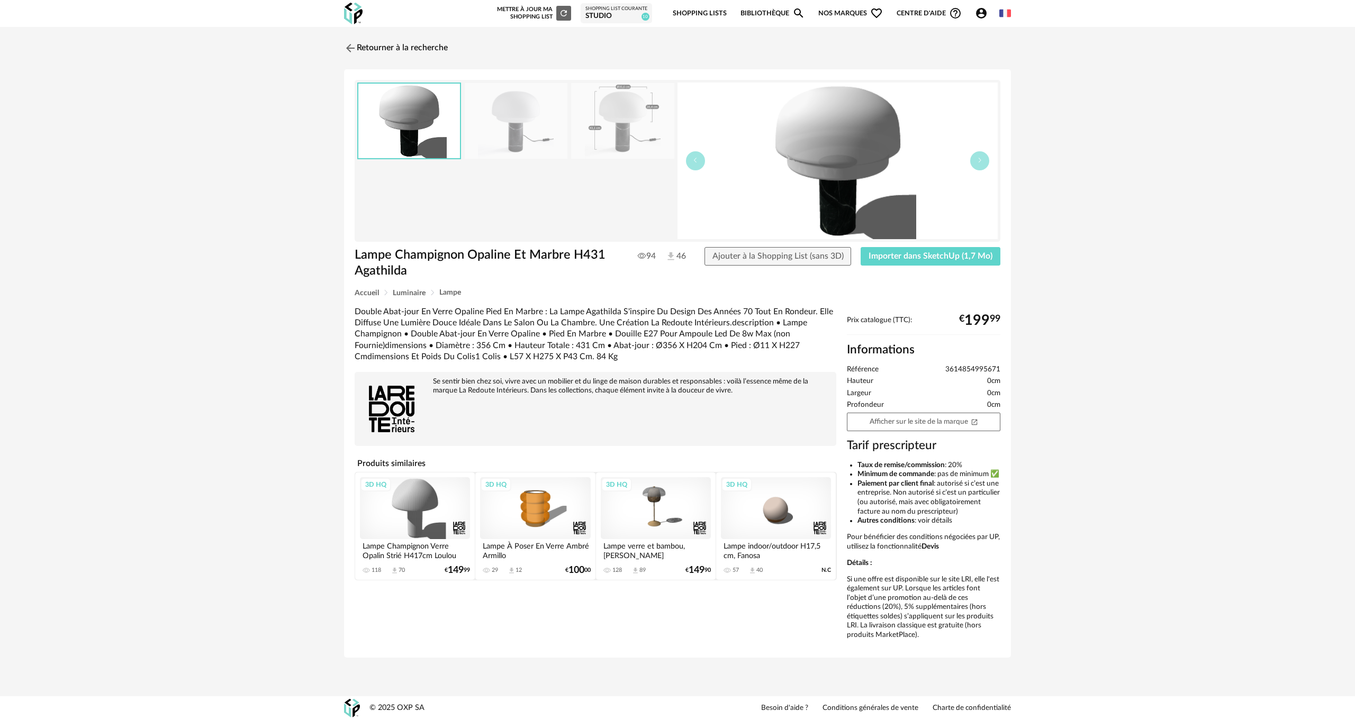
click at [512, 122] on img at bounding box center [516, 121] width 103 height 76
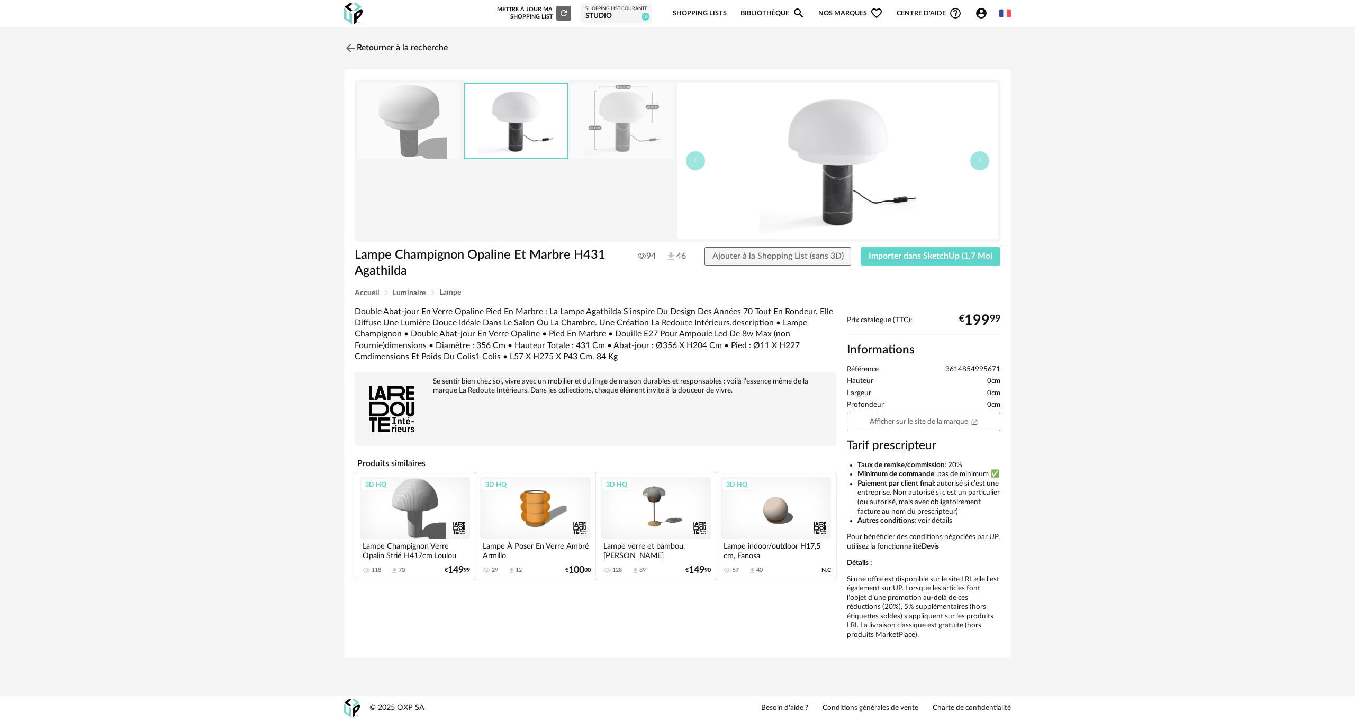
click at [512, 122] on img at bounding box center [516, 121] width 102 height 75
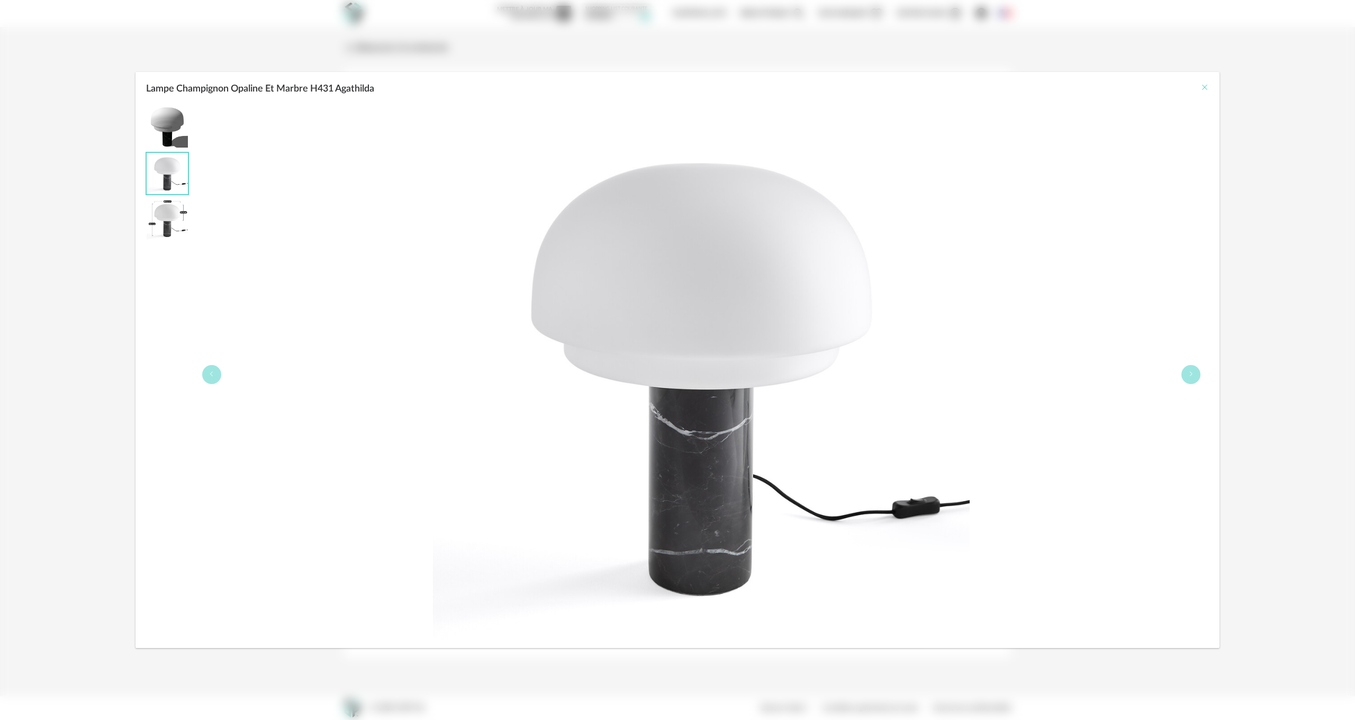
click at [1202, 86] on icon "Close" at bounding box center [1204, 87] width 8 height 8
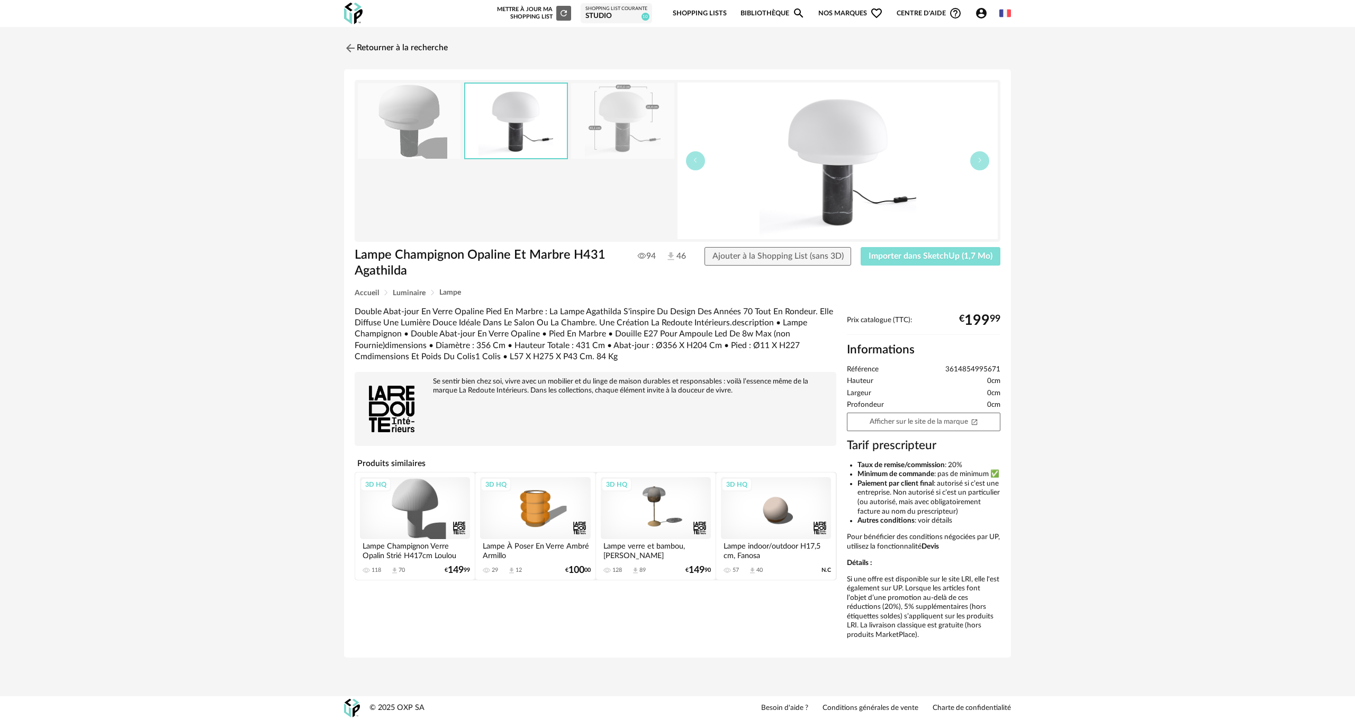
click at [936, 255] on span "Importer dans SketchUp (1,7 Mo)" at bounding box center [930, 256] width 124 height 8
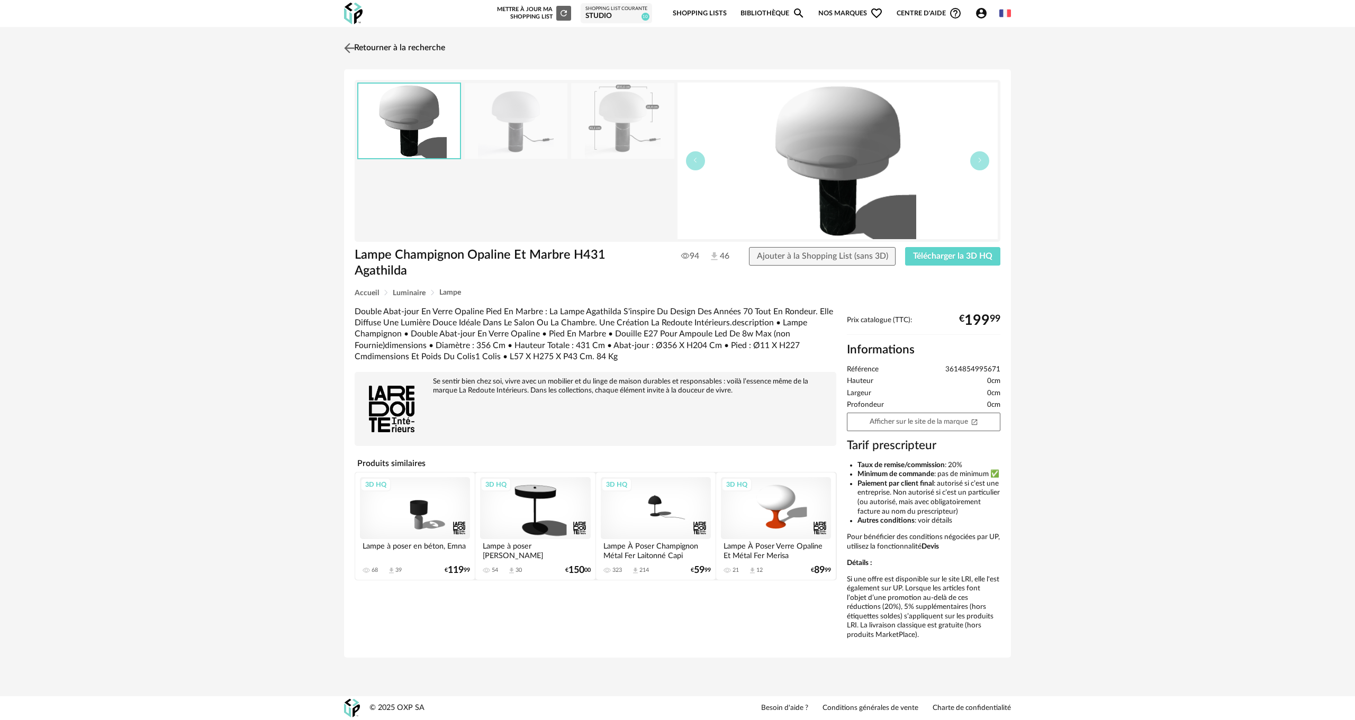
click at [353, 48] on img at bounding box center [349, 47] width 15 height 15
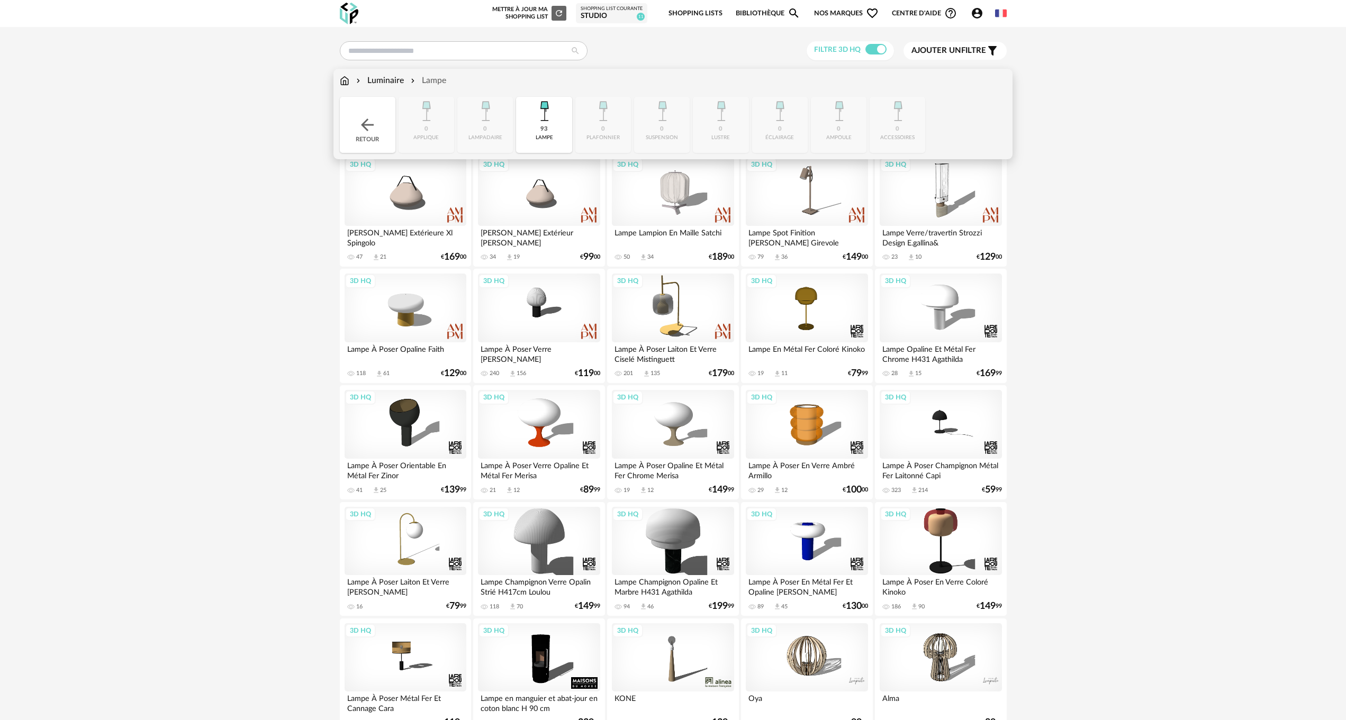
click at [376, 78] on div "Luminaire" at bounding box center [379, 81] width 50 height 12
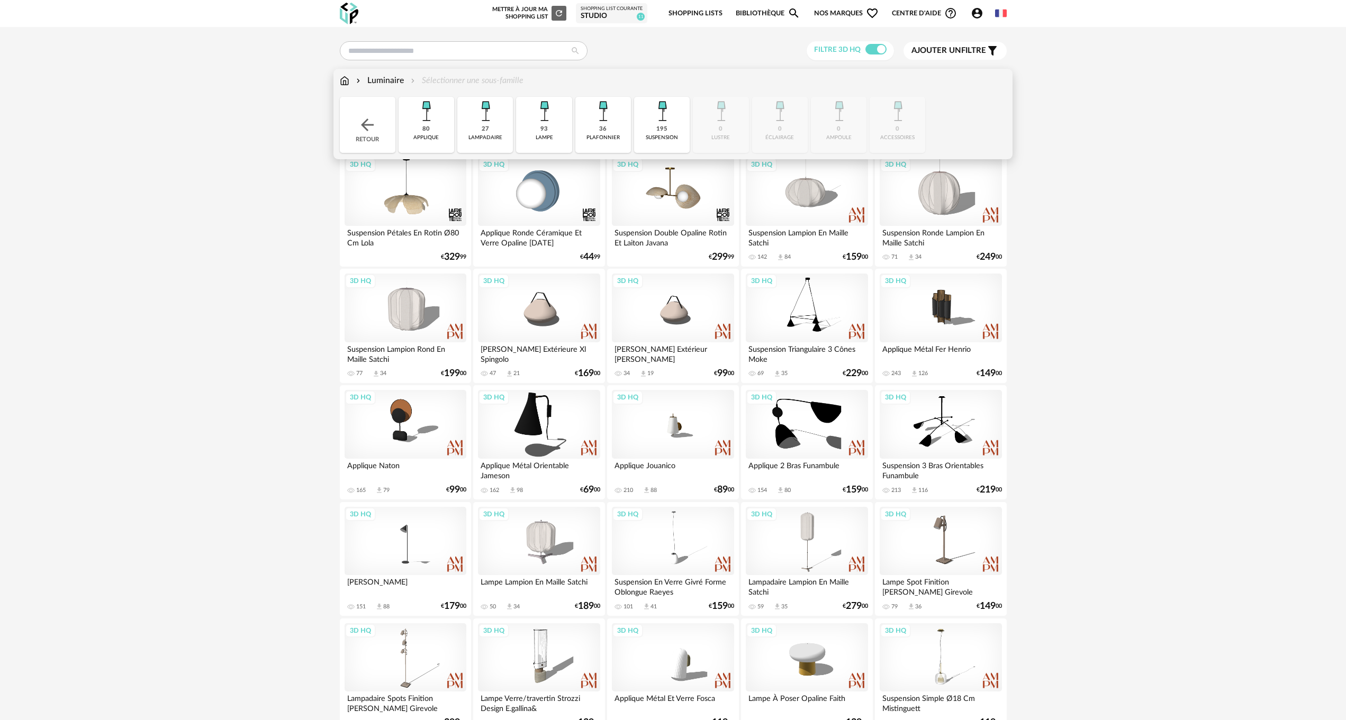
click at [671, 116] on img at bounding box center [662, 111] width 29 height 29
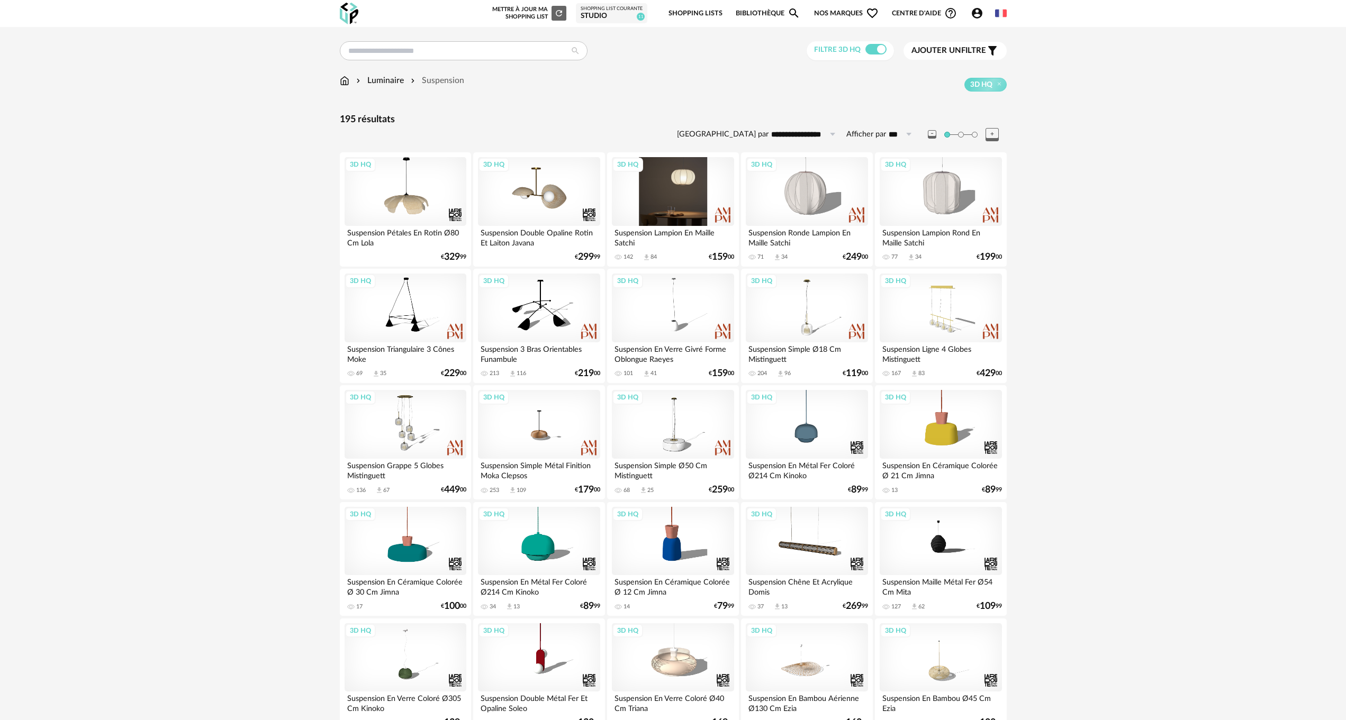
click at [675, 179] on div "3D HQ" at bounding box center [673, 191] width 122 height 69
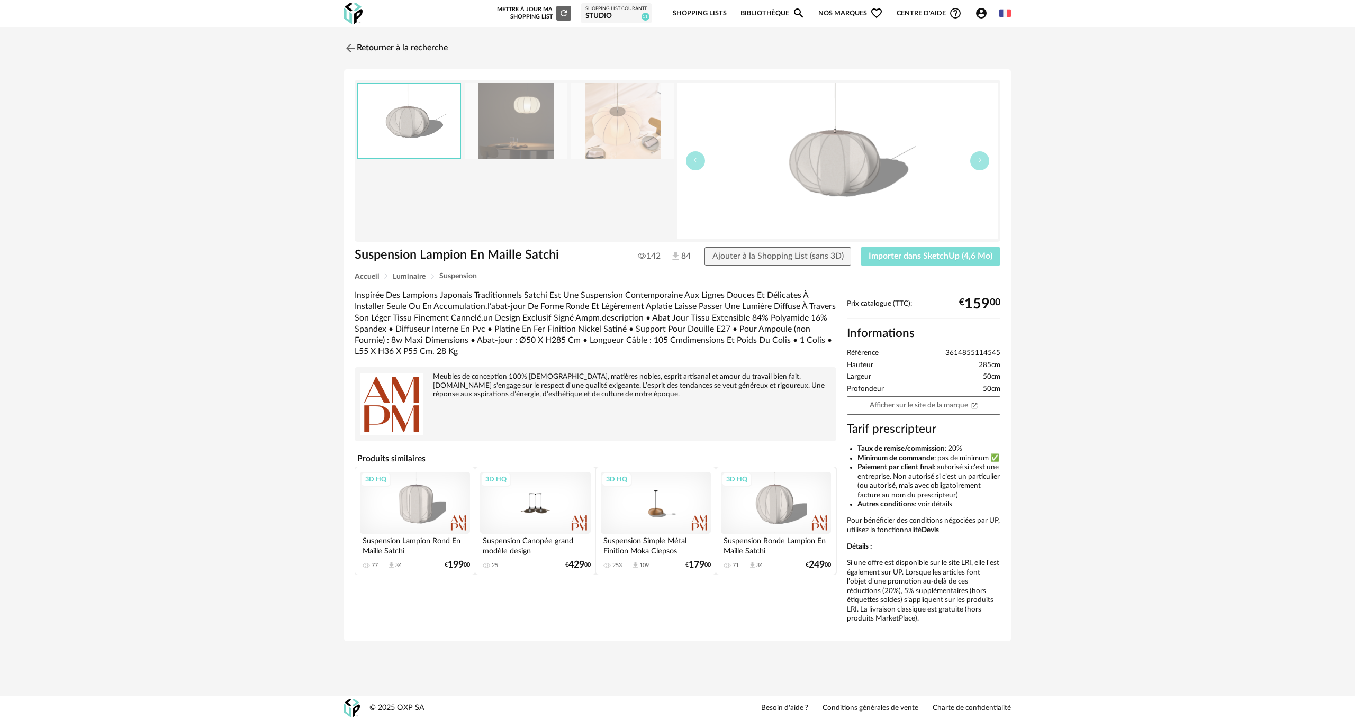
click at [917, 255] on span "Importer dans SketchUp (4,6 Mo)" at bounding box center [930, 256] width 124 height 8
